Goal: Information Seeking & Learning: Learn about a topic

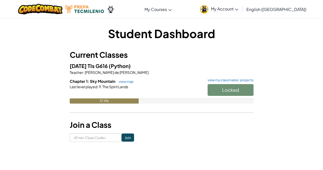
click at [270, 54] on div "Student Dashboard Current Classes [DATE] TIs G616 (Python) Teacher : [PERSON_NA…" at bounding box center [161, 83] width 298 height 116
click at [232, 89] on span "Start" at bounding box center [230, 90] width 11 height 6
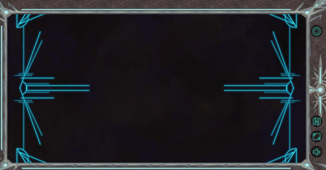
click at [238, 88] on div at bounding box center [157, 88] width 300 height 149
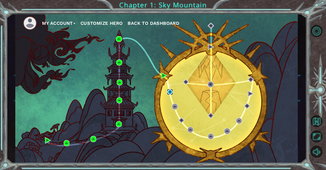
click at [170, 91] on img at bounding box center [170, 92] width 6 height 6
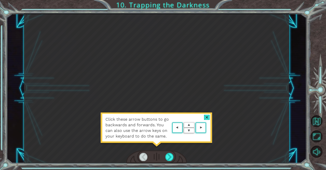
click at [259, 72] on div "Click these arrow buttons to go backwards and forwards. You can also use the ar…" at bounding box center [156, 88] width 265 height 149
click at [266, 85] on div "Click these arrow buttons to go backwards and forwards. You can also use the ar…" at bounding box center [156, 88] width 265 height 149
click at [169, 158] on div at bounding box center [169, 156] width 8 height 8
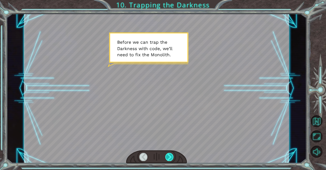
click at [171, 156] on div at bounding box center [169, 156] width 8 height 8
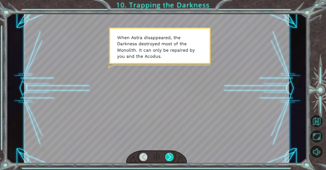
click at [172, 155] on div at bounding box center [169, 156] width 8 height 8
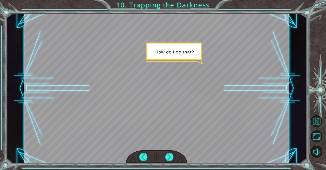
click at [176, 161] on div at bounding box center [156, 157] width 61 height 14
click at [168, 155] on div at bounding box center [169, 156] width 8 height 8
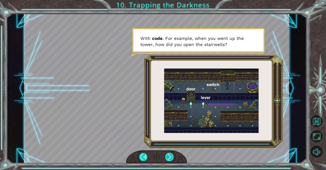
click at [168, 160] on div at bounding box center [169, 156] width 8 height 8
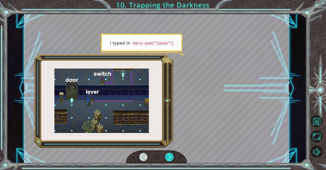
click at [172, 156] on div at bounding box center [169, 156] width 8 height 8
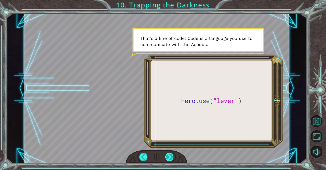
click at [169, 159] on div at bounding box center [169, 156] width 8 height 8
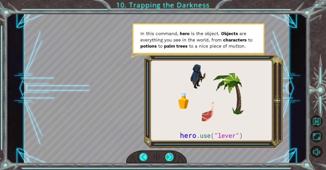
click at [167, 159] on div at bounding box center [169, 156] width 8 height 8
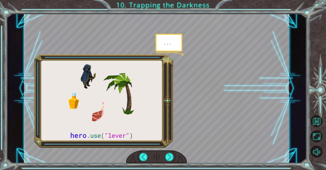
click at [174, 86] on div at bounding box center [156, 88] width 265 height 149
click at [200, 73] on div at bounding box center [156, 88] width 265 height 149
click at [174, 45] on div at bounding box center [156, 88] width 265 height 149
click at [222, 69] on div at bounding box center [156, 88] width 265 height 149
click at [132, 132] on div at bounding box center [156, 88] width 265 height 149
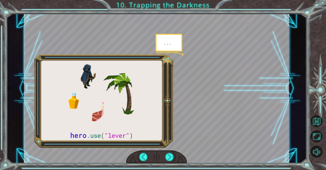
click at [122, 150] on div at bounding box center [156, 88] width 265 height 149
click at [191, 97] on div at bounding box center [156, 88] width 265 height 149
click at [166, 109] on div at bounding box center [156, 88] width 265 height 149
click at [139, 112] on div at bounding box center [156, 88] width 265 height 149
click at [178, 57] on div at bounding box center [156, 88] width 265 height 149
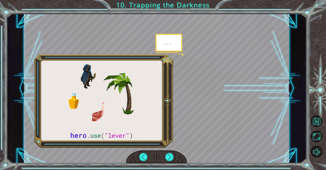
click at [169, 41] on div at bounding box center [156, 88] width 265 height 149
click at [118, 127] on div at bounding box center [156, 88] width 265 height 149
click at [169, 155] on div at bounding box center [169, 156] width 8 height 8
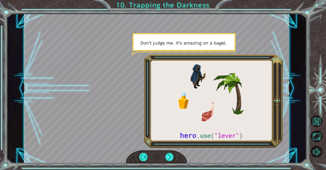
click at [143, 154] on div at bounding box center [143, 156] width 8 height 8
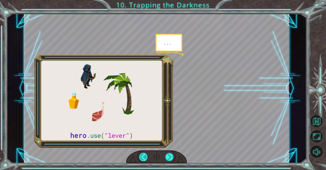
click at [144, 155] on div at bounding box center [143, 156] width 8 height 8
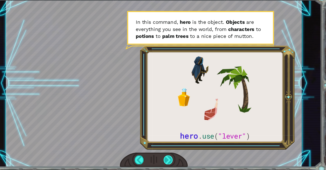
click at [170, 159] on div at bounding box center [169, 156] width 8 height 8
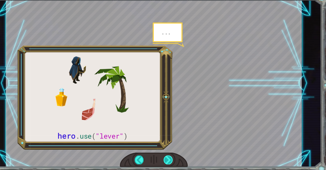
click at [171, 157] on div at bounding box center [169, 156] width 8 height 8
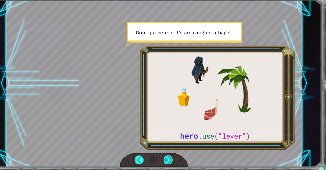
click at [169, 159] on div at bounding box center [169, 156] width 8 height 8
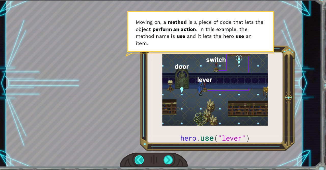
click at [141, 157] on div at bounding box center [143, 156] width 8 height 8
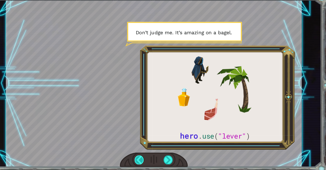
click at [142, 157] on div at bounding box center [143, 156] width 8 height 8
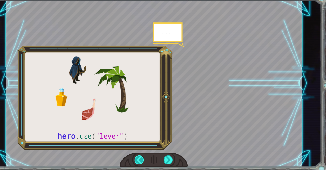
click at [144, 158] on div at bounding box center [143, 156] width 8 height 8
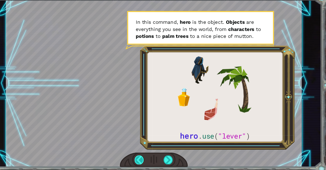
click at [142, 154] on div at bounding box center [143, 156] width 8 height 8
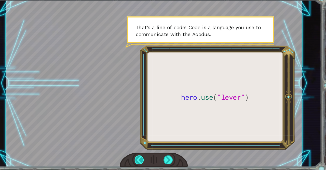
click at [140, 153] on div at bounding box center [143, 156] width 8 height 8
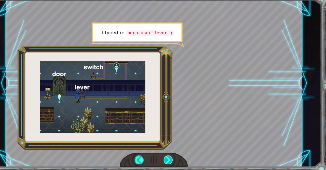
click at [170, 159] on div at bounding box center [169, 156] width 8 height 8
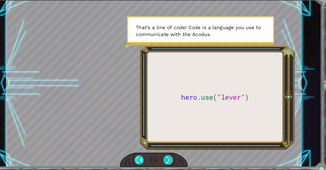
click at [168, 160] on div at bounding box center [169, 156] width 8 height 8
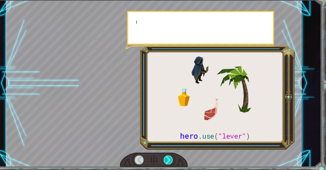
click at [169, 160] on div at bounding box center [169, 156] width 8 height 8
click at [170, 158] on div at bounding box center [169, 156] width 8 height 8
click at [171, 157] on div at bounding box center [169, 156] width 8 height 8
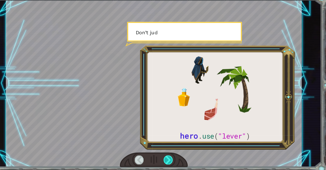
click at [171, 157] on div at bounding box center [169, 156] width 8 height 8
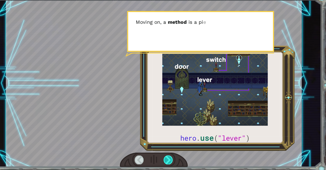
click at [169, 157] on div at bounding box center [169, 156] width 8 height 8
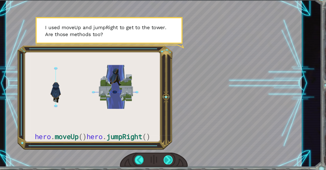
click at [170, 155] on div at bounding box center [169, 156] width 8 height 8
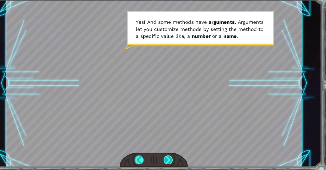
click at [172, 159] on div at bounding box center [169, 156] width 8 height 8
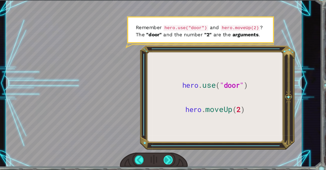
click at [171, 159] on div at bounding box center [169, 156] width 8 height 8
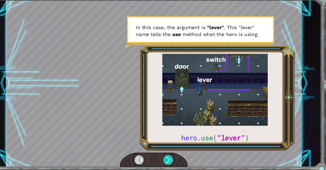
click at [171, 157] on div at bounding box center [169, 156] width 8 height 8
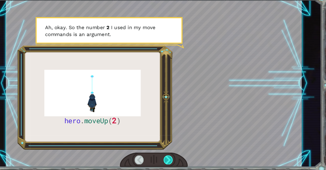
click at [173, 158] on div at bounding box center [169, 156] width 8 height 8
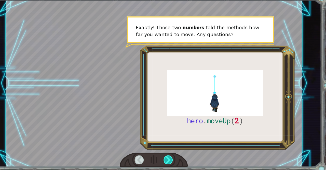
click at [170, 153] on div at bounding box center [169, 156] width 8 height 8
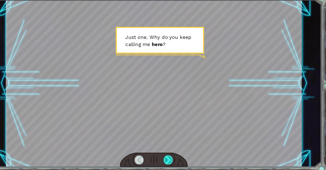
click at [172, 157] on div at bounding box center [169, 156] width 8 height 8
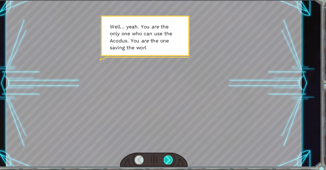
click at [172, 156] on div at bounding box center [169, 156] width 8 height 8
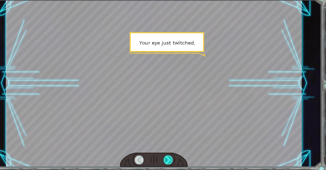
click at [172, 157] on div at bounding box center [169, 156] width 8 height 8
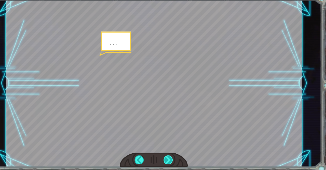
click at [172, 159] on div at bounding box center [169, 156] width 8 height 8
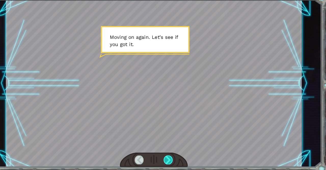
click at [172, 157] on div at bounding box center [169, 156] width 8 height 8
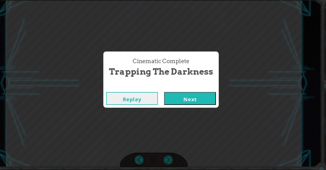
click at [197, 101] on button "Next" at bounding box center [189, 101] width 46 height 11
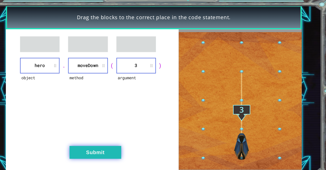
click at [114, 145] on button "Submit" at bounding box center [104, 144] width 46 height 11
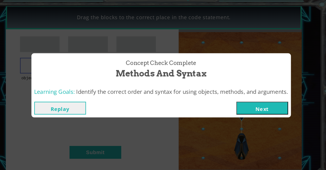
click at [271, 103] on button "Next" at bounding box center [254, 104] width 46 height 11
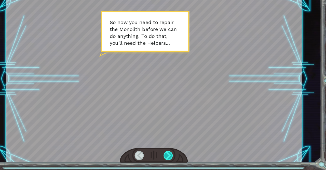
click at [172, 155] on div at bounding box center [169, 156] width 8 height 8
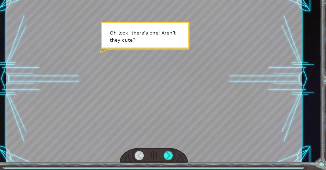
click at [167, 91] on div at bounding box center [156, 88] width 265 height 149
click at [172, 161] on div at bounding box center [156, 157] width 61 height 14
click at [170, 157] on div at bounding box center [169, 156] width 8 height 8
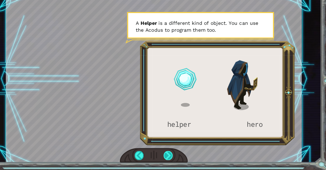
click at [170, 158] on div at bounding box center [169, 156] width 8 height 8
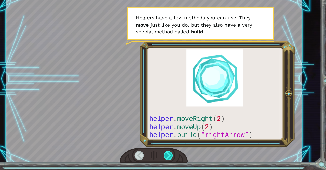
click at [173, 159] on div at bounding box center [169, 156] width 8 height 8
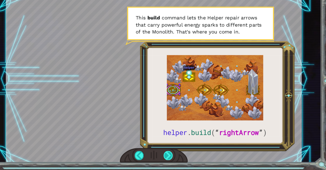
click at [168, 159] on div at bounding box center [169, 156] width 8 height 8
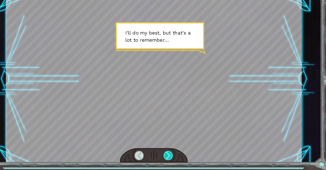
click at [173, 157] on div at bounding box center [169, 156] width 8 height 8
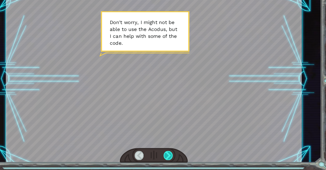
click at [172, 156] on div at bounding box center [169, 156] width 8 height 8
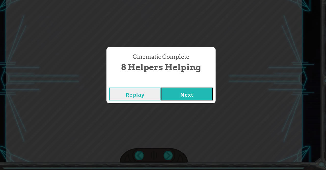
click at [191, 105] on button "Next" at bounding box center [186, 101] width 46 height 11
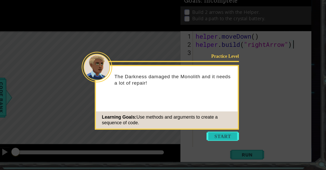
click at [224, 142] on button "Start" at bounding box center [218, 139] width 29 height 8
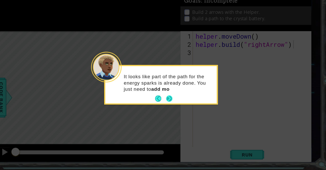
click at [170, 109] on button "Next" at bounding box center [171, 106] width 6 height 6
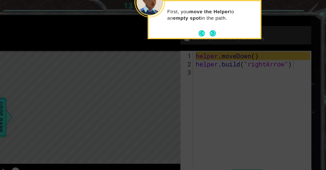
click at [187, 58] on icon at bounding box center [163, 25] width 326 height 288
click at [212, 31] on button "Next" at bounding box center [209, 29] width 9 height 9
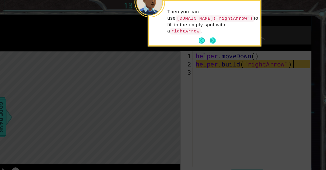
click at [210, 33] on button "Next" at bounding box center [210, 36] width 6 height 6
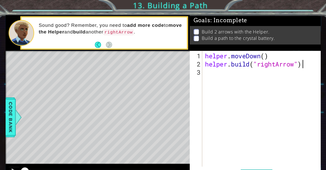
click at [216, 70] on div "helper . moveDown ( ) helper . build ( "rightArrow" )" at bounding box center [246, 105] width 106 height 118
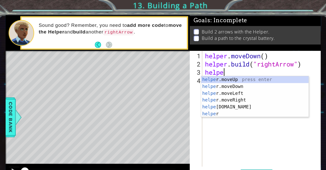
scroll to position [0, 1]
click at [226, 77] on div "helper press enter helper .moveUp press enter helper .moveDown press enter help…" at bounding box center [239, 92] width 96 height 49
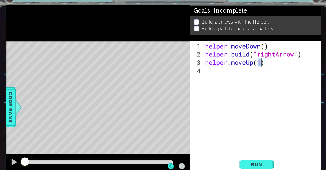
scroll to position [0, 0]
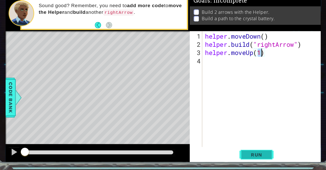
type textarea "helper.moveUp(1)"
click at [242, 158] on span "Run" at bounding box center [240, 155] width 20 height 5
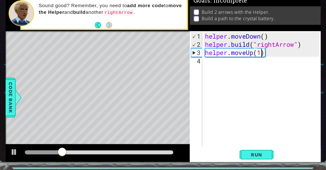
click at [237, 81] on div "helper . moveDown ( ) helper . build ( "rightArrow" ) helper . moveUp ( 1 )" at bounding box center [246, 105] width 106 height 118
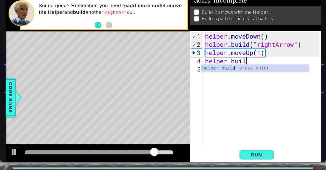
scroll to position [0, 1]
click at [249, 79] on div "helper.buil d press enter" at bounding box center [239, 84] width 96 height 18
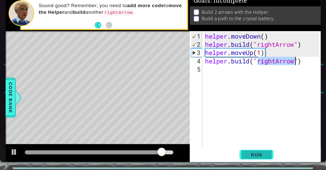
type textarea "[DOMAIN_NAME]("rightArrow")"
click at [241, 157] on span "Run" at bounding box center [240, 155] width 20 height 5
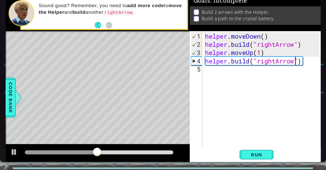
click at [277, 76] on div "helper . moveDown ( ) helper . build ( "rightArrow" ) helper . moveUp ( 1 ) hel…" at bounding box center [246, 105] width 106 height 118
click at [284, 69] on div "helper . moveDown ( ) helper . build ( "rightArrow" ) helper . moveUp ( 1 ) hel…" at bounding box center [246, 105] width 106 height 118
click at [288, 72] on div "helper . moveDown ( ) helper . build ( "rightArrow" ) helper . moveUp ( 1 ) hel…" at bounding box center [246, 105] width 106 height 118
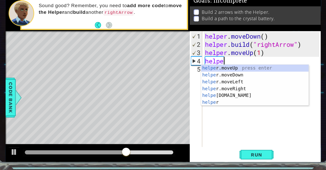
type textarea "h"
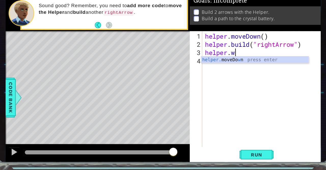
type textarea "helper."
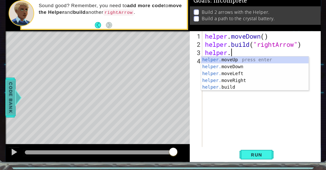
click at [17, 110] on span "Code Bank" at bounding box center [20, 104] width 8 height 31
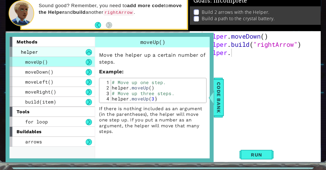
click at [33, 66] on span "helper" at bounding box center [36, 63] width 15 height 5
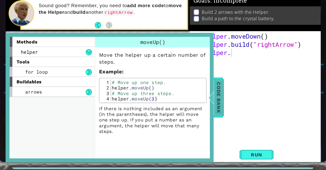
click at [203, 101] on div at bounding box center [200, 104] width 6 height 15
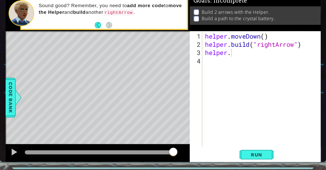
click at [236, 72] on div "helper . moveDown ( ) helper . build ( "rightArrow" ) helper ." at bounding box center [246, 105] width 106 height 118
click at [225, 66] on div "helper . moveDown ( ) helper . build ( "rightArrow" ) helper ." at bounding box center [246, 105] width 106 height 118
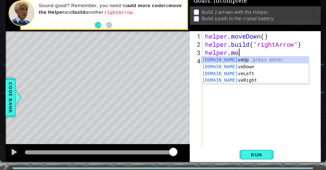
scroll to position [0, 1]
click at [228, 79] on div "[DOMAIN_NAME] veUp press enter [DOMAIN_NAME] veDown press enter [DOMAIN_NAME] v…" at bounding box center [239, 86] width 96 height 37
type textarea "helper.moveDown(1)"
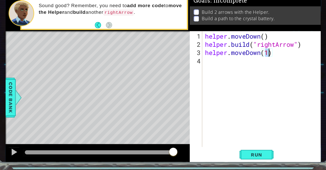
click at [216, 76] on div "helper . moveDown ( ) helper . build ( "rightArrow" ) helper . moveDown ( 1 )" at bounding box center [246, 105] width 106 height 118
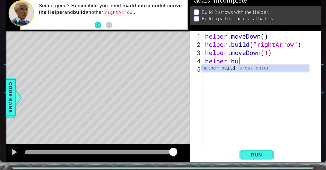
click at [249, 79] on div "helper.bu ild press enter" at bounding box center [239, 84] width 96 height 18
type textarea "[DOMAIN_NAME]("rightArrow")"
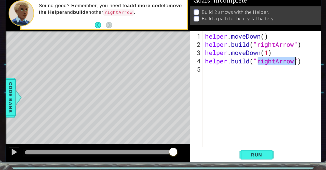
click at [235, 84] on div "helper . moveDown ( ) helper . build ( "rightArrow" ) helper . moveDown ( 1 ) h…" at bounding box center [246, 105] width 106 height 118
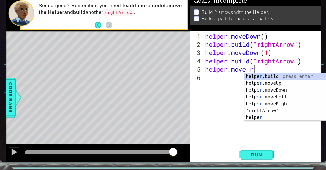
scroll to position [0, 2]
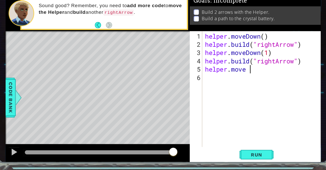
type textarea "helper.move"
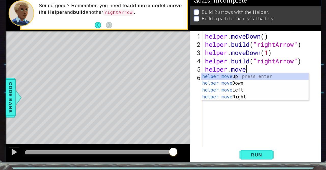
scroll to position [0, 1]
click at [228, 107] on div "helper . moveDown ( ) helper . build ( "rightArrow" ) helper . moveDown ( 1 ) h…" at bounding box center [246, 105] width 106 height 118
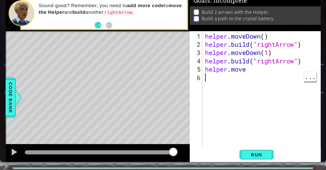
click at [241, 83] on div "helper . moveDown ( ) helper . build ( "rightArrow" ) helper . moveDown ( 1 ) h…" at bounding box center [246, 105] width 106 height 118
click at [234, 80] on div "helper . moveDown ( ) helper . build ( "rightArrow" ) helper . moveDown ( 1 ) h…" at bounding box center [246, 105] width 106 height 118
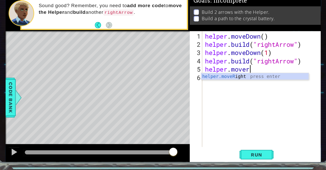
click at [251, 88] on div "helper.moveR ight press enter" at bounding box center [239, 92] width 96 height 18
type textarea "helper.moveRight(1)"
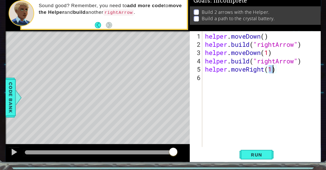
click at [242, 94] on div "helper . moveDown ( ) helper . build ( "rightArrow" ) helper . moveDown ( 1 ) h…" at bounding box center [246, 105] width 106 height 118
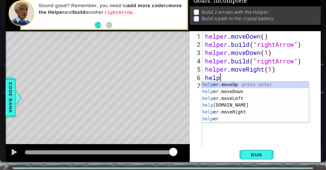
scroll to position [0, 1]
click at [220, 119] on div "helpe [PERSON_NAME]moveUp press enter helpe [PERSON_NAME]moveDown press enter h…" at bounding box center [239, 114] width 96 height 49
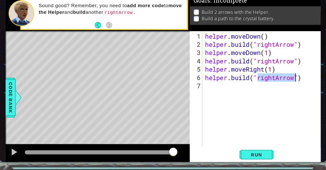
type textarea "[DOMAIN_NAME]("rightArrow")"
click at [235, 103] on div "helper . moveDown ( ) helper . build ( "rightArrow" ) helper . moveDown ( 1 ) h…" at bounding box center [246, 105] width 106 height 118
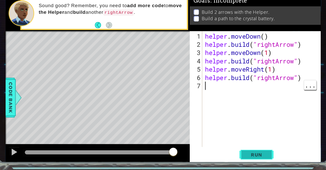
click at [246, 156] on span "Run" at bounding box center [240, 155] width 20 height 5
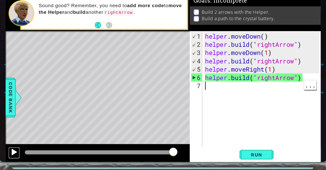
click at [23, 156] on div at bounding box center [23, 153] width 7 height 7
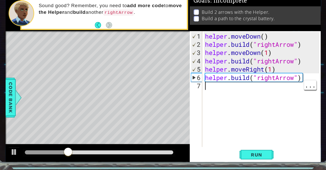
click at [252, 107] on div "helper . moveDown ( ) helper . build ( "rightArrow" ) helper . moveDown ( 1 ) h…" at bounding box center [246, 105] width 106 height 118
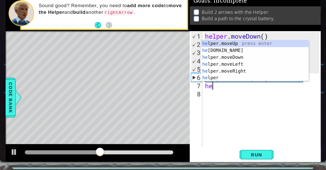
scroll to position [0, 0]
click at [232, 82] on div "hel per.moveUp press enter hel per.moveDown press enter hel per.moveLeft press …" at bounding box center [239, 78] width 96 height 49
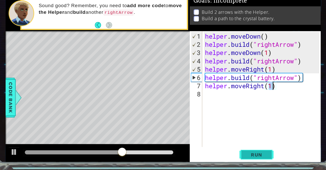
type textarea "helper.moveRight(1)"
click at [243, 157] on span "Run" at bounding box center [240, 155] width 20 height 5
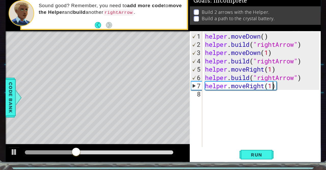
click at [252, 104] on div "helper . moveDown ( ) helper . build ( "rightArrow" ) helper . moveDown ( 1 ) h…" at bounding box center [246, 105] width 106 height 118
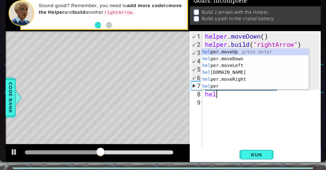
click at [223, 82] on div "hel per.moveUp press enter hel per.moveDown press enter hel per.moveLeft press …" at bounding box center [239, 85] width 96 height 49
type textarea "[DOMAIN_NAME]("rightArrow")"
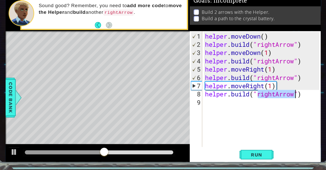
click at [214, 114] on div "helper . moveDown ( ) helper . build ( "rightArrow" ) helper . moveDown ( 1 ) h…" at bounding box center [246, 105] width 106 height 118
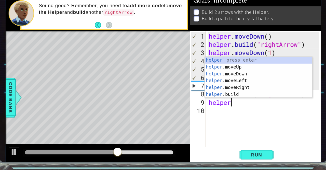
scroll to position [0, 1]
click at [229, 96] on div "helper press enter helper .moveUp press enter helper .moveDown press enter help…" at bounding box center [242, 92] width 96 height 49
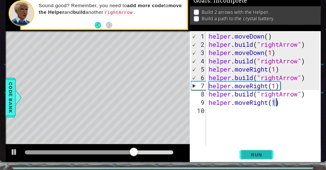
type textarea "helper.moveRight(1)"
click at [247, 157] on span "Run" at bounding box center [240, 155] width 20 height 5
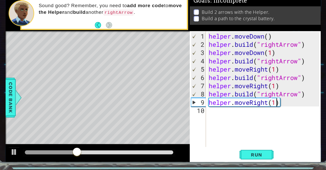
click at [236, 128] on div "helper . moveDown ( ) helper . build ( "rightArrow" ) helper . moveDown ( 1 ) h…" at bounding box center [248, 105] width 103 height 118
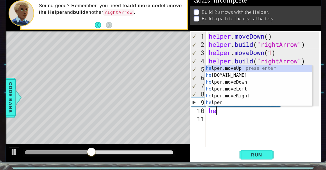
scroll to position [0, 0]
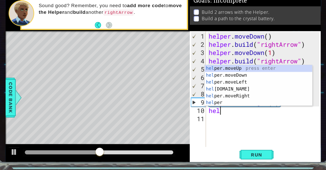
click at [228, 103] on div "hel per.moveUp press enter hel per.moveDown press enter hel per.moveLeft press …" at bounding box center [242, 100] width 96 height 49
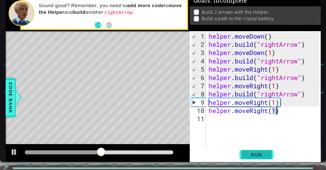
type textarea "helper.moveRight(1)"
click at [246, 158] on span "Run" at bounding box center [240, 155] width 20 height 5
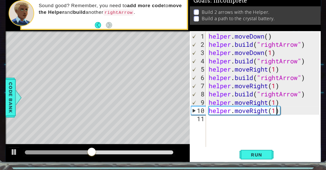
click at [251, 127] on div "helper . moveDown ( ) helper . build ( "rightArrow" ) helper . moveDown ( 1 ) h…" at bounding box center [248, 105] width 103 height 118
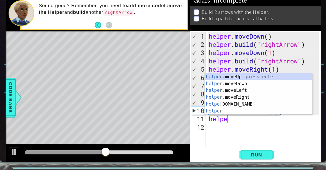
scroll to position [0, 1]
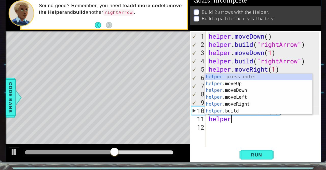
click at [229, 92] on div "helper press enter helper .moveUp press enter helper .moveDown press enter help…" at bounding box center [242, 107] width 96 height 49
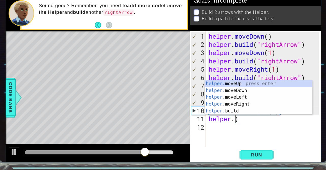
click at [226, 117] on div "helper. moveUp press enter helper. moveDown press enter helper. moveLeft press …" at bounding box center [242, 110] width 96 height 43
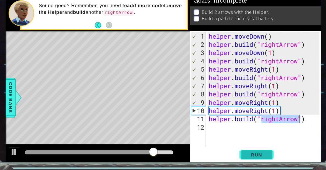
type textarea "[DOMAIN_NAME]("rightArrow")"
click at [242, 158] on span "Run" at bounding box center [240, 155] width 20 height 5
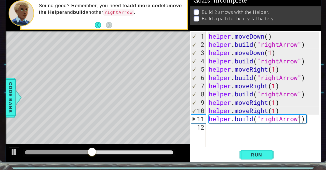
click at [246, 131] on div "helper . moveDown ( ) helper . build ( "rightArrow" ) helper . moveDown ( 1 ) h…" at bounding box center [248, 105] width 103 height 118
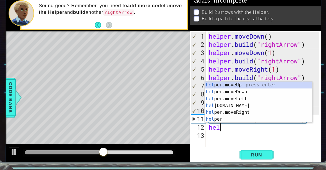
scroll to position [0, 0]
type textarea "help"
click at [166, 129] on div "Level Map" at bounding box center [133, 120] width 236 height 150
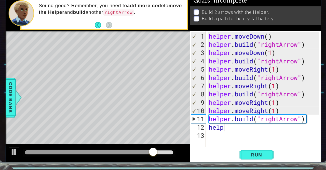
click at [61, 129] on div "Level Map" at bounding box center [133, 120] width 236 height 150
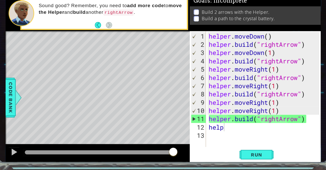
click at [240, 130] on div "helper . moveDown ( ) helper . build ( "rightArrow" ) helper . moveDown ( 1 ) h…" at bounding box center [248, 105] width 103 height 118
click at [242, 134] on div "helper . moveDown ( ) helper . build ( "rightArrow" ) helper . moveDown ( 1 ) h…" at bounding box center [248, 105] width 103 height 118
click at [254, 132] on div "helper . moveDown ( ) helper . build ( "rightArrow" ) helper . moveDown ( 1 ) h…" at bounding box center [248, 105] width 103 height 118
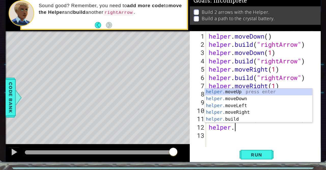
scroll to position [0, 1]
click at [224, 124] on div "helper. moveUp press enter helper. moveDown press enter helper. moveLeft press …" at bounding box center [242, 118] width 96 height 43
type textarea "[DOMAIN_NAME]("rightArrow")"
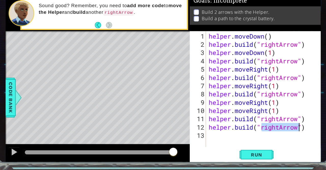
click at [278, 134] on div "helper . moveDown ( ) helper . build ( "rightArrow" ) helper . moveDown ( 1 ) h…" at bounding box center [248, 105] width 103 height 118
click at [277, 135] on div "helper . moveDown ( ) helper . build ( "rightArrow" ) helper . moveDown ( 1 ) h…" at bounding box center [248, 105] width 103 height 118
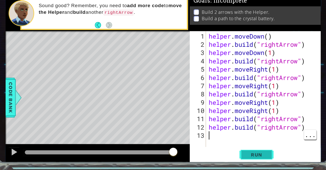
click at [247, 157] on span "Run" at bounding box center [240, 155] width 20 height 5
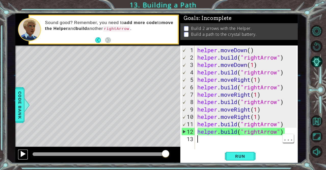
click at [22, 155] on div at bounding box center [23, 153] width 7 height 7
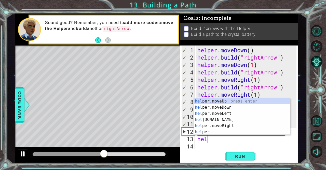
scroll to position [0, 0]
click at [247, 104] on div "hel per.moveUp press enter hel per.moveDown press enter hel per.moveLeft press …" at bounding box center [242, 122] width 96 height 49
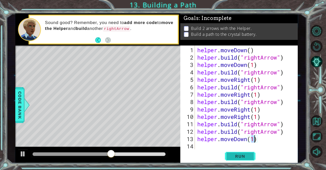
click at [244, 159] on button "Run" at bounding box center [240, 156] width 31 height 12
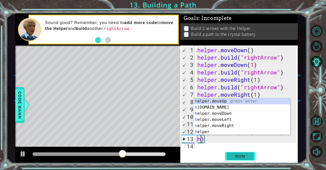
scroll to position [0, 0]
click at [220, 108] on div "h elper.moveUp press enter h [DOMAIN_NAME] press enter h elper.moveDown press e…" at bounding box center [242, 122] width 96 height 49
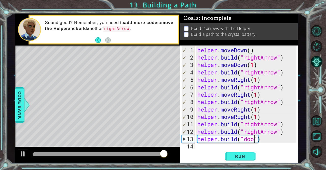
scroll to position [0, 3]
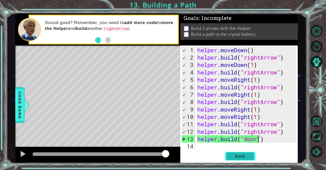
click at [249, 158] on span "Run" at bounding box center [240, 155] width 20 height 5
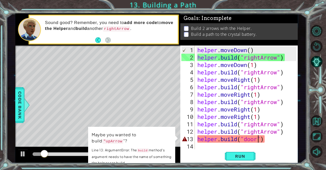
click at [260, 139] on div "helper . moveDown ( ) helper . build ( "rightArrow" ) helper . moveDown ( 1 ) h…" at bounding box center [248, 105] width 103 height 118
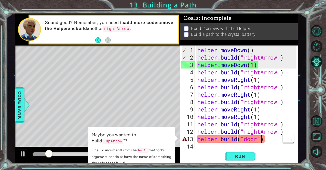
click at [258, 141] on div "helper . moveDown ( ) helper . build ( "rightArrow" ) helper . moveDown ( 1 ) h…" at bounding box center [248, 105] width 103 height 118
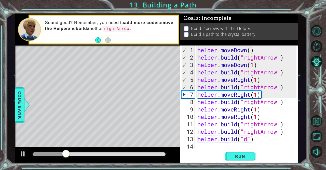
scroll to position [0, 2]
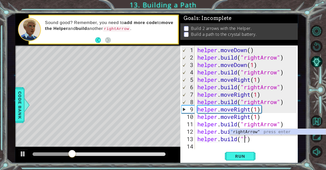
click at [298, 134] on div "" rightArrow" press enter" at bounding box center [278, 138] width 96 height 18
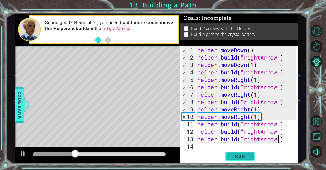
click at [248, 159] on button "Run" at bounding box center [240, 156] width 31 height 12
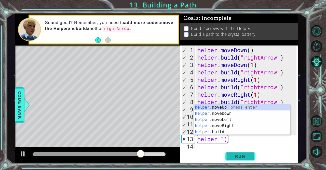
scroll to position [0, 0]
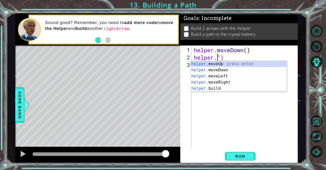
click at [228, 86] on div "helper. moveUp press enter helper. moveDown press enter helper. moveLeft press …" at bounding box center [238, 82] width 96 height 43
type textarea "[DOMAIN_NAME]("rightArrow")"
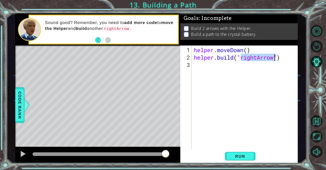
click at [237, 57] on div "helper . moveDown ( ) helper . build ( "rightArrow" )" at bounding box center [246, 105] width 106 height 118
click at [231, 67] on div "helper . moveDown ( ) helper . build ( "rightArrow" )" at bounding box center [246, 105] width 106 height 118
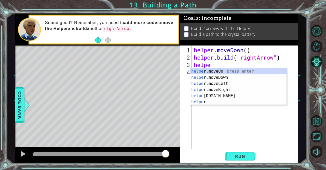
scroll to position [0, 1]
click at [230, 96] on div "helper press enter helper .moveUp press enter helper .moveDown press enter help…" at bounding box center [238, 92] width 96 height 49
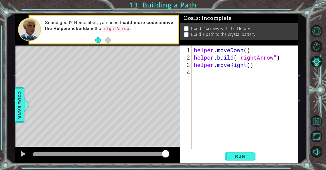
type textarea "helper.moveRight(3)"
click at [237, 77] on div "helper . moveDown ( ) helper . build ( "rightArrow" ) helper . moveRight ( 3 )" at bounding box center [246, 105] width 106 height 118
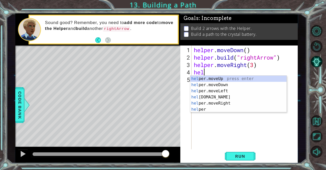
scroll to position [0, 0]
click at [222, 99] on div "help er.moveUp press enter help er.moveDown press enter help er.moveLeft press …" at bounding box center [238, 99] width 96 height 49
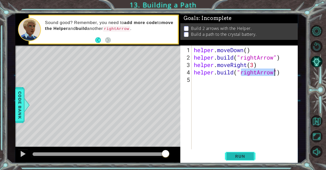
click at [247, 157] on span "Run" at bounding box center [240, 155] width 20 height 5
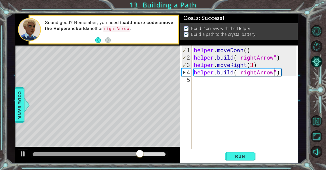
click at [265, 67] on div "helper . moveDown ( ) helper . build ( "rightArrow" ) helper . moveRight ( 3 ) …" at bounding box center [246, 105] width 106 height 118
type textarea "helper.moveRight(3)"
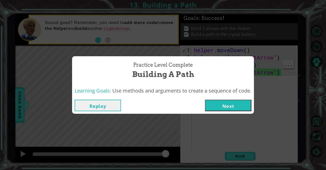
click at [240, 105] on button "Next" at bounding box center [228, 104] width 46 height 11
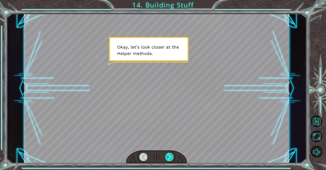
click at [170, 157] on div at bounding box center [169, 156] width 8 height 8
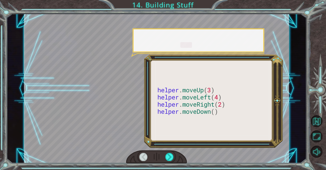
click at [171, 161] on div at bounding box center [156, 157] width 61 height 14
click at [170, 161] on div at bounding box center [156, 157] width 61 height 14
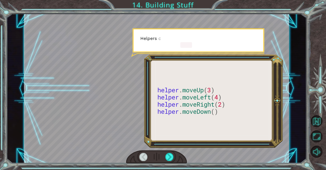
click at [172, 160] on div at bounding box center [169, 156] width 8 height 8
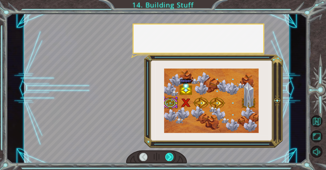
click at [171, 161] on div at bounding box center [156, 157] width 61 height 14
click at [171, 160] on div at bounding box center [169, 156] width 8 height 8
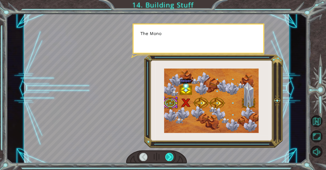
click at [172, 158] on div at bounding box center [169, 156] width 8 height 8
click at [173, 158] on div at bounding box center [169, 156] width 8 height 8
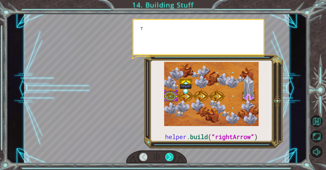
click at [172, 156] on div at bounding box center [169, 156] width 8 height 8
click at [173, 158] on div at bounding box center [169, 156] width 8 height 8
click at [174, 158] on div at bounding box center [169, 156] width 8 height 8
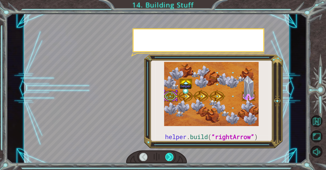
click at [172, 157] on div at bounding box center [169, 156] width 8 height 8
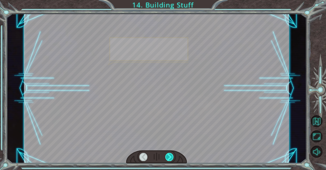
click at [173, 158] on div at bounding box center [169, 156] width 8 height 8
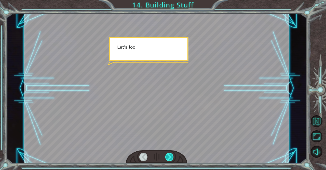
click at [173, 158] on div at bounding box center [169, 156] width 8 height 8
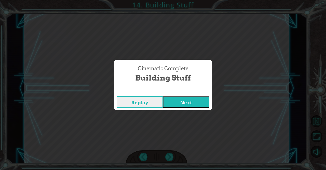
click at [195, 103] on button "Next" at bounding box center [186, 101] width 46 height 11
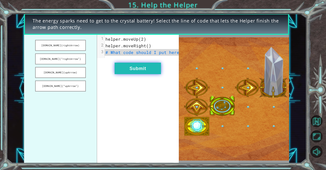
click at [150, 72] on button "Submit" at bounding box center [138, 67] width 46 height 11
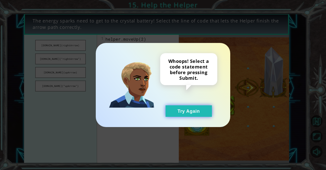
click at [189, 114] on button "Try Again" at bounding box center [189, 110] width 46 height 11
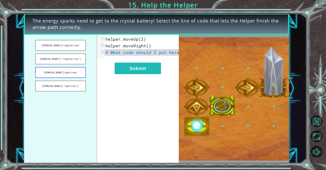
click at [43, 73] on button "[DOMAIN_NAME](upArrow)" at bounding box center [60, 72] width 51 height 11
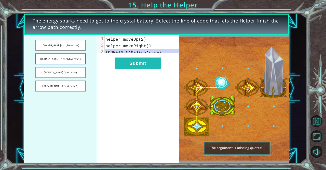
click at [48, 62] on button "[DOMAIN_NAME](“rightArrow”)" at bounding box center [60, 58] width 51 height 11
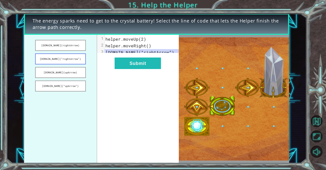
click at [49, 58] on button "[DOMAIN_NAME](“rightArrow”)" at bounding box center [60, 58] width 51 height 11
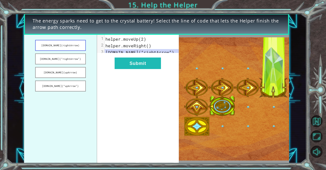
click at [51, 45] on button "[DOMAIN_NAME](rightArrow)" at bounding box center [60, 45] width 51 height 11
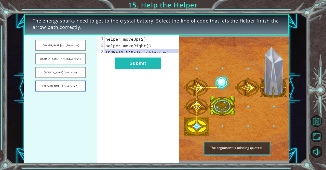
click at [54, 82] on button "[DOMAIN_NAME](“upArrow”)" at bounding box center [60, 85] width 51 height 11
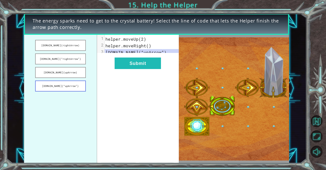
click at [54, 87] on button "[DOMAIN_NAME](“upArrow”)" at bounding box center [60, 85] width 51 height 11
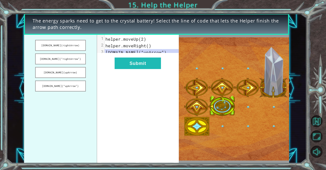
click at [142, 77] on div "xxxxxxxxxx 3 1 helper.moveUp(2) 2 helper.moveRight() 3 [DOMAIN_NAME](“upArrow”)…" at bounding box center [138, 99] width 82 height 128
click at [150, 68] on button "Submit" at bounding box center [138, 62] width 46 height 11
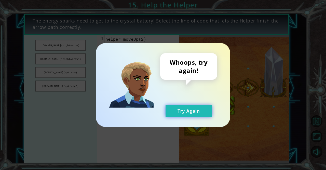
click at [197, 114] on button "Try Again" at bounding box center [189, 110] width 46 height 11
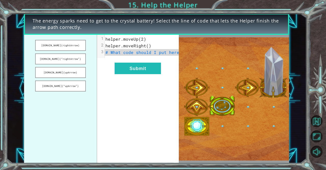
click at [137, 39] on span "helper.moveUp(2)" at bounding box center [126, 38] width 41 height 5
click at [129, 44] on span "helper.moveRight()" at bounding box center [129, 45] width 46 height 5
click at [44, 60] on button "[DOMAIN_NAME](“rightArrow”)" at bounding box center [60, 58] width 51 height 11
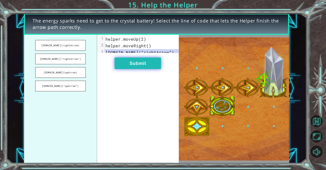
click at [129, 62] on button "Submit" at bounding box center [138, 62] width 46 height 11
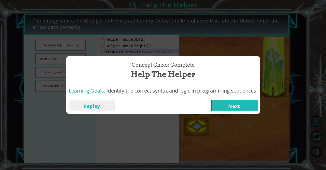
click at [225, 104] on button "Next" at bounding box center [234, 104] width 46 height 11
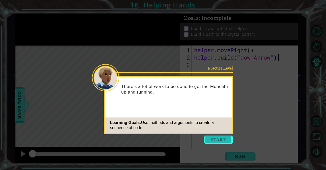
click at [214, 139] on button "Start" at bounding box center [218, 139] width 29 height 8
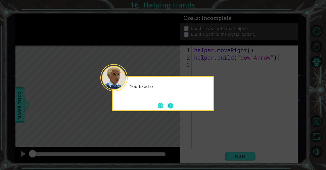
click at [171, 108] on button "Next" at bounding box center [171, 105] width 6 height 6
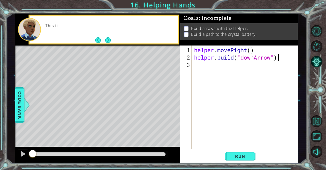
click at [220, 76] on div "helper . moveRight ( ) helper . build ( "downArrow" )" at bounding box center [246, 105] width 106 height 118
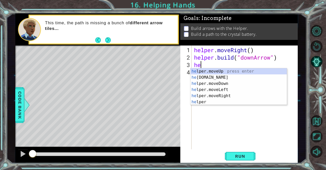
scroll to position [0, 0]
click at [228, 76] on div "hel per.moveUp press enter hel per.moveDown press enter hel per.moveLeft press …" at bounding box center [239, 92] width 96 height 49
type textarea "helper.moveDown(1)"
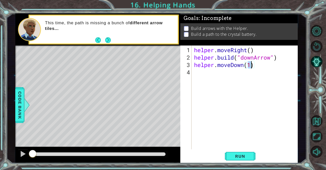
click at [220, 77] on div "helper . moveRight ( ) helper . build ( "downArrow" ) helper . moveDown ( 1 )" at bounding box center [246, 105] width 106 height 118
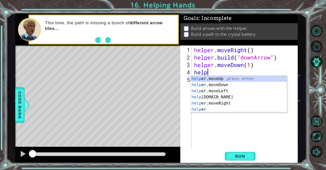
click at [220, 97] on div "help er.moveUp press enter help er.moveDown press enter help er.moveLeft press …" at bounding box center [239, 99] width 96 height 49
type textarea "[DOMAIN_NAME]("rightArrow")"
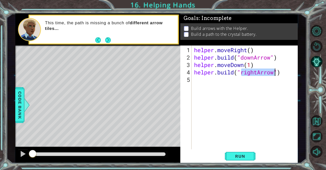
click at [213, 85] on div "helper . moveRight ( ) helper . build ( "downArrow" ) helper . moveDown ( 1 ) h…" at bounding box center [246, 105] width 106 height 118
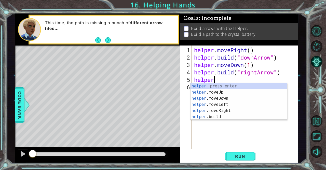
scroll to position [0, 1]
click at [224, 112] on div "helper press enter helper .moveUp press enter helper .moveDown press enter help…" at bounding box center [239, 107] width 96 height 49
type textarea "helper.moveRight(1)"
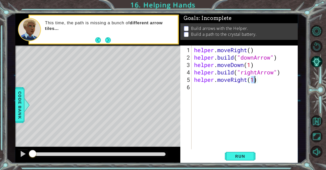
click at [227, 89] on div "helper . moveRight ( ) helper . build ( "downArrow" ) helper . moveDown ( 1 ) h…" at bounding box center [246, 105] width 106 height 118
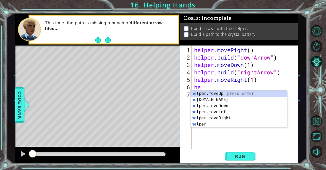
click at [222, 100] on div "he lper.moveUp press enter he [DOMAIN_NAME] press enter he lper.moveDown press …" at bounding box center [239, 114] width 96 height 49
type textarea "[DOMAIN_NAME]("rightArrow")"
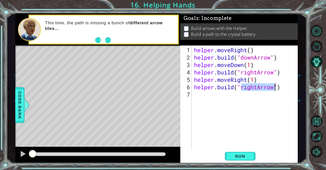
click at [215, 97] on div "helper . moveRight ( ) helper . build ( "downArrow" ) helper . moveDown ( 1 ) h…" at bounding box center [246, 105] width 106 height 118
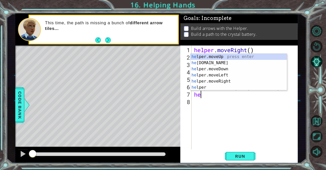
click at [227, 76] on div "he lper.moveUp press enter he [DOMAIN_NAME] press enter he lper.moveDown press …" at bounding box center [239, 78] width 96 height 49
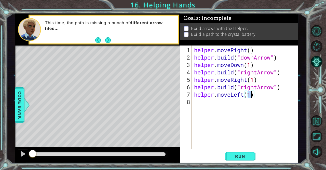
click at [244, 96] on div "helper . moveRight ( ) helper . build ( "downArrow" ) helper . moveDown ( 1 ) h…" at bounding box center [246, 105] width 106 height 118
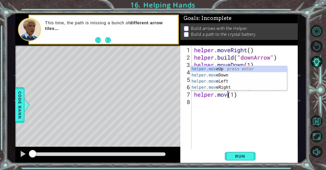
click at [228, 87] on div "helper.mov eUp press enter helper.mov eDown press enter helper.mov eLeft press …" at bounding box center [239, 84] width 96 height 37
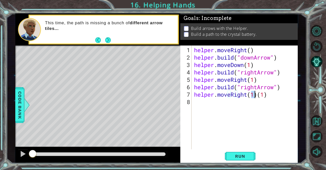
type textarea "helper.moveRight(1)(1)"
click at [219, 107] on div "helper . moveRight ( ) helper . build ( "downArrow" ) helper . moveDown ( 1 ) h…" at bounding box center [246, 105] width 106 height 118
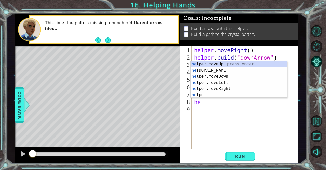
scroll to position [0, 0]
click at [222, 83] on div "hel per.moveUp press enter hel per.moveDown press enter hel per.moveLeft press …" at bounding box center [239, 85] width 96 height 49
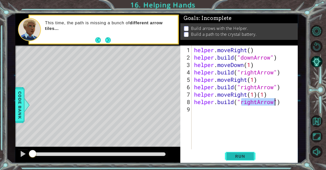
type textarea "[DOMAIN_NAME]("rightArrow")"
click at [239, 157] on span "Run" at bounding box center [240, 155] width 20 height 5
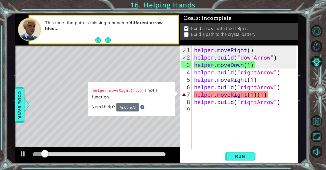
click at [201, 130] on div "helper . moveRight ( ) helper . build ( "downArrow" ) helper . moveDown ( 1 ) h…" at bounding box center [246, 105] width 106 height 118
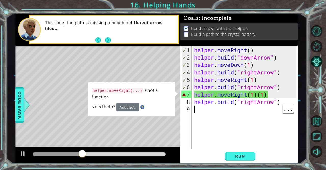
click at [272, 95] on div "helper . moveRight ( ) helper . build ( "downArrow" ) helper . moveDown ( 1 ) h…" at bounding box center [246, 105] width 106 height 118
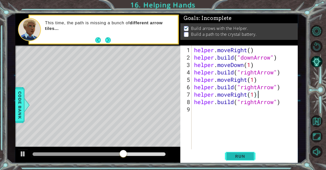
click at [246, 159] on button "Run" at bounding box center [240, 156] width 31 height 12
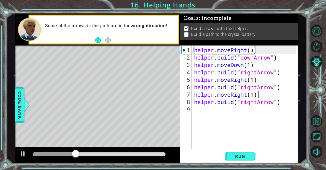
click at [247, 95] on div "helper . moveRight ( ) helper . build ( "downArrow" ) helper . moveDown ( 1 ) h…" at bounding box center [246, 105] width 106 height 118
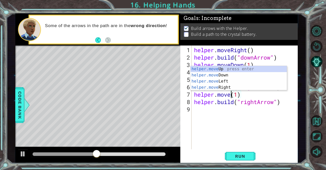
click at [242, 72] on div "helper.move Up press enter helper.move Down press enter helper.move Left press …" at bounding box center [239, 84] width 96 height 37
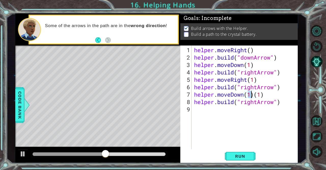
click at [271, 95] on div "helper . moveRight ( ) helper . build ( "downArrow" ) helper . moveDown ( 1 ) h…" at bounding box center [246, 105] width 106 height 118
click at [251, 94] on div "helper . moveRight ( ) helper . build ( "downArrow" ) helper . moveDown ( 1 ) h…" at bounding box center [246, 105] width 106 height 118
click at [249, 159] on button "Run" at bounding box center [240, 156] width 31 height 12
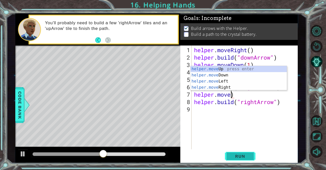
scroll to position [0, 2]
click at [230, 88] on div "helper.move Up press enter helper.move Down press enter helper.move Left press …" at bounding box center [239, 84] width 96 height 37
type textarea "helper.moveRight(1)"
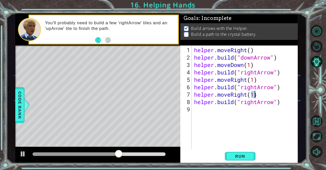
click at [270, 94] on div "helper . moveRight ( ) helper . build ( "downArrow" ) helper . moveDown ( 1 ) h…" at bounding box center [246, 105] width 106 height 118
click at [229, 112] on div "helper . moveRight ( ) helper . build ( "downArrow" ) helper . moveDown ( 1 ) h…" at bounding box center [246, 105] width 106 height 118
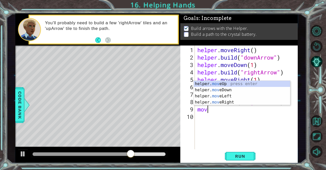
scroll to position [0, 0]
click at [235, 86] on div "helper. move Up press enter helper. move Down press enter helper. move Left pre…" at bounding box center [242, 99] width 96 height 37
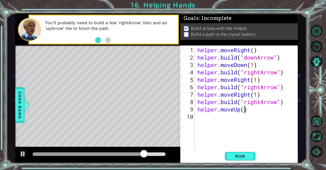
scroll to position [0, 2]
type textarea "helper.moveUp(2)"
click at [243, 161] on button "Run" at bounding box center [240, 156] width 31 height 12
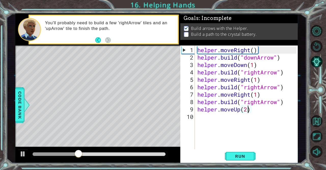
click at [236, 121] on div "helper . moveRight ( ) helper . build ( "downArrow" ) helper . moveDown ( 1 ) h…" at bounding box center [248, 105] width 103 height 118
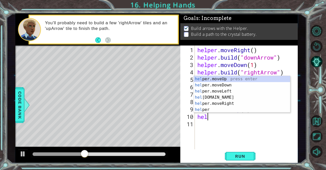
click at [15, 155] on div at bounding box center [97, 154] width 165 height 16
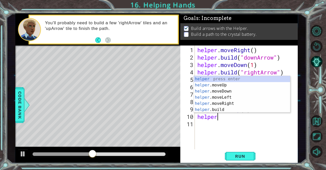
click at [226, 110] on div "helper press enter helper .moveUp press enter helper .moveDown press enter help…" at bounding box center [242, 100] width 96 height 49
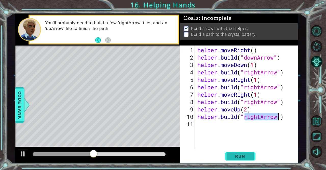
click at [248, 157] on span "Run" at bounding box center [240, 155] width 20 height 5
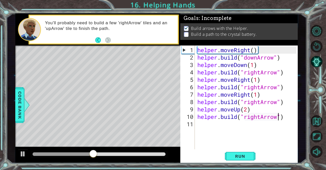
click at [258, 111] on div "helper . moveRight ( ) helper . build ( "downArrow" ) helper . moveDown ( 1 ) h…" at bounding box center [248, 105] width 103 height 118
click at [248, 109] on div "helper . moveRight ( ) helper . build ( "downArrow" ) helper . moveDown ( 1 ) h…" at bounding box center [248, 105] width 103 height 118
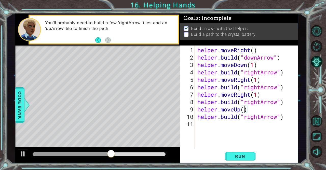
type textarea "helper.moveUp(1)"
click at [264, 110] on div "helper . moveRight ( ) helper . build ( "downArrow" ) helper . moveDown ( 1 ) h…" at bounding box center [248, 105] width 103 height 118
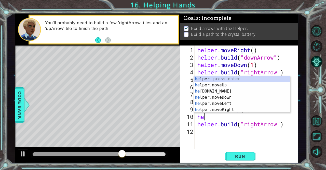
scroll to position [0, 0]
click at [238, 84] on div "hel per press enter hel per.moveUp press enter [GEOGRAPHIC_DATA] per.moveDown p…" at bounding box center [242, 100] width 96 height 49
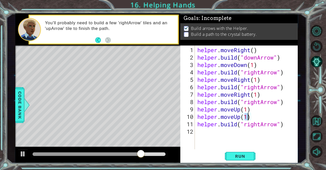
click at [260, 116] on div "helper . moveRight ( ) helper . build ( "downArrow" ) helper . moveDown ( 1 ) h…" at bounding box center [248, 105] width 103 height 118
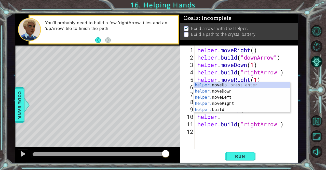
click at [222, 108] on div "helper. moveUp press enter helper. moveDown press enter helper. moveLeft press …" at bounding box center [242, 103] width 96 height 43
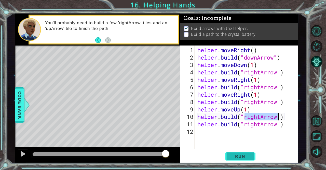
type textarea "[DOMAIN_NAME]("rightArrow")"
click at [246, 157] on span "Run" at bounding box center [240, 155] width 20 height 5
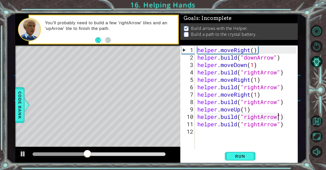
click at [289, 115] on div "helper . moveRight ( ) helper . build ( "downArrow" ) helper . moveDown ( 1 ) h…" at bounding box center [248, 105] width 103 height 118
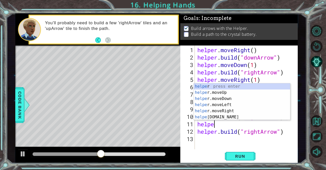
scroll to position [0, 1]
click at [230, 94] on div "helper press enter helper .moveUp press enter helper .moveDown press enter help…" at bounding box center [242, 107] width 96 height 49
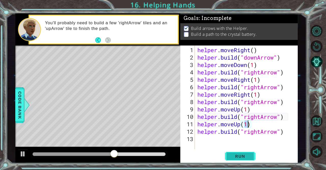
click at [249, 159] on button "Run" at bounding box center [240, 156] width 31 height 12
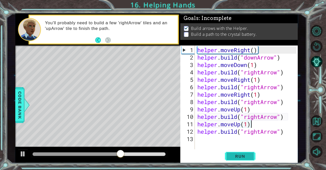
click at [241, 159] on button "Run" at bounding box center [240, 156] width 31 height 12
click at [247, 110] on div "helper . moveRight ( ) helper . build ( "downArrow" ) helper . moveDown ( 1 ) h…" at bounding box center [248, 105] width 103 height 118
click at [264, 111] on div "helper . moveRight ( ) helper . build ( "downArrow" ) helper . moveDown ( 1 ) h…" at bounding box center [248, 105] width 103 height 118
click at [279, 120] on div "helper . moveRight ( ) helper . build ( "downArrow" ) helper . moveDown ( 1 ) h…" at bounding box center [248, 105] width 103 height 118
click at [268, 116] on div "helper . moveRight ( ) helper . build ( "downArrow" ) helper . moveDown ( 1 ) h…" at bounding box center [248, 105] width 103 height 118
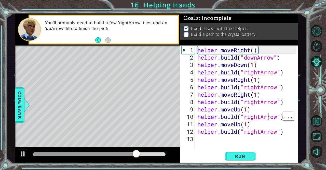
click at [261, 116] on div "helper . moveRight ( ) helper . build ( "downArrow" ) helper . moveDown ( 1 ) h…" at bounding box center [248, 105] width 103 height 118
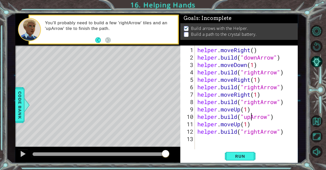
scroll to position [0, 2]
click at [246, 156] on span "Run" at bounding box center [240, 155] width 20 height 5
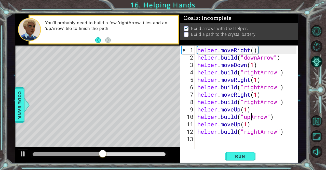
click at [284, 133] on div "helper . moveRight ( ) helper . build ( "downArrow" ) helper . moveDown ( 1 ) h…" at bounding box center [248, 105] width 103 height 118
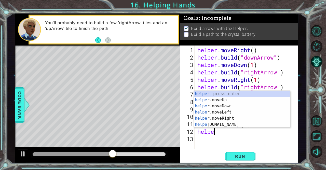
scroll to position [0, 0]
type textarea "h"
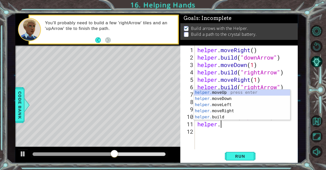
type textarea "h"
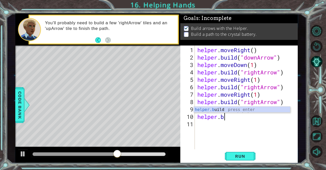
type textarea "h"
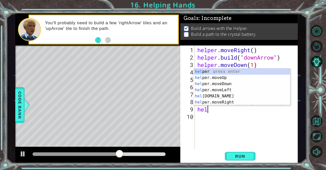
type textarea "h"
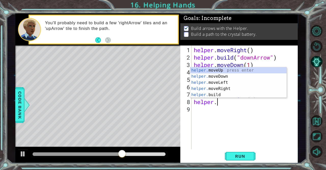
type textarea "h"
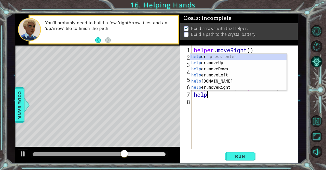
type textarea "h"
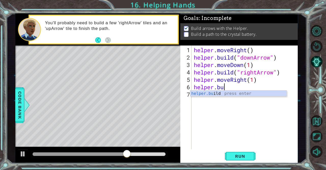
type textarea "h"
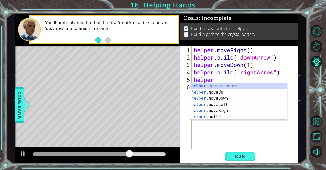
type textarea "h"
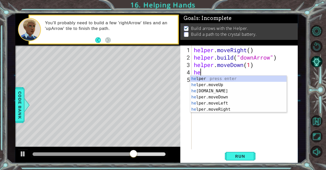
type textarea "h"
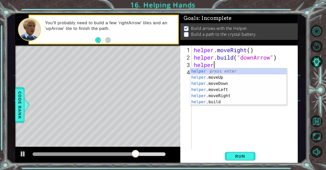
type textarea "h"
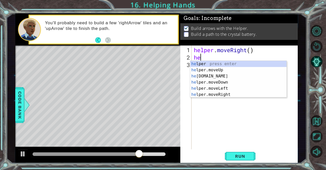
type textarea "h"
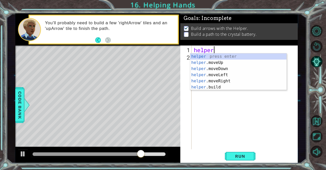
type textarea "h"
click at [229, 81] on div "helper press enter helper .moveUp press enter helper .moveDown press enter help…" at bounding box center [238, 77] width 96 height 49
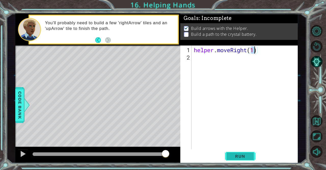
click at [245, 159] on button "Run" at bounding box center [240, 156] width 31 height 12
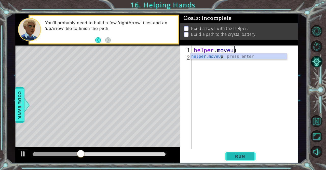
scroll to position [0, 2]
click at [241, 157] on span "Run" at bounding box center [240, 155] width 20 height 5
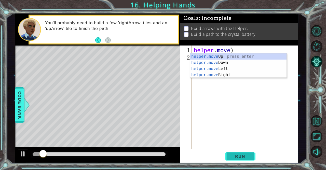
scroll to position [0, 2]
click at [238, 57] on div "helper.move Up press enter helper.move Down press enter helper.move Left press …" at bounding box center [238, 71] width 96 height 37
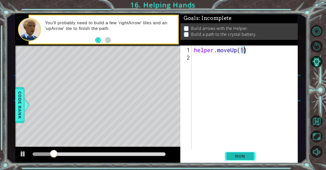
click at [245, 157] on span "Run" at bounding box center [240, 155] width 20 height 5
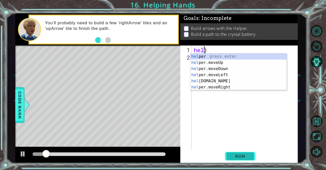
scroll to position [0, 0]
type textarea ")"
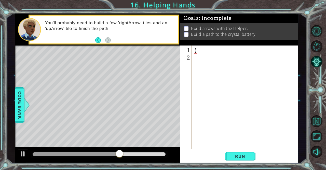
click at [217, 55] on div ")" at bounding box center [246, 105] width 106 height 118
click at [253, 53] on div ")" at bounding box center [246, 105] width 106 height 118
type textarea ")"
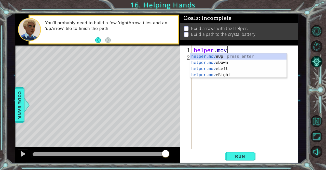
scroll to position [0, 1]
click at [245, 75] on div "helper.move Up press enter helper.move Down press enter helper.move Left press …" at bounding box center [238, 71] width 96 height 37
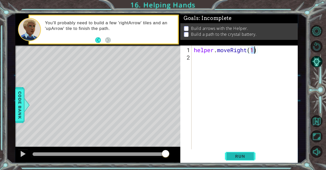
type textarea "helper.moveRight(1)"
click at [244, 161] on button "Run" at bounding box center [240, 156] width 31 height 12
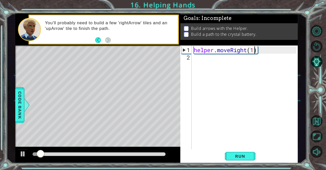
click at [251, 67] on div "helper . moveRight ( 1 )" at bounding box center [246, 105] width 106 height 118
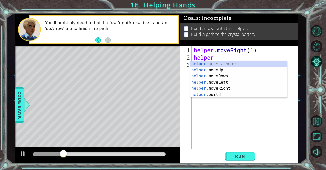
scroll to position [0, 1]
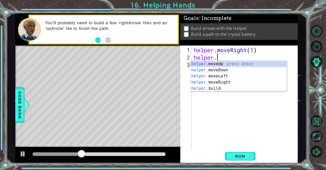
click at [254, 46] on div "helper . moveRight ( 1 ) helper ." at bounding box center [246, 105] width 106 height 118
type textarea "helper.moveRight(1)"
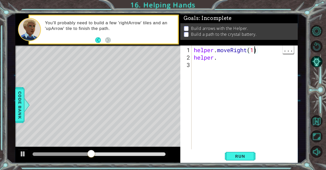
click at [233, 65] on div "helper . moveRight ( 1 ) helper ." at bounding box center [246, 105] width 106 height 118
click at [235, 60] on div "helper . moveRight ( 1 ) helper ." at bounding box center [246, 105] width 106 height 118
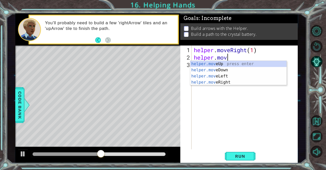
scroll to position [0, 1]
click at [233, 70] on div "helper.move Up press enter helper.move Down press enter helper.move Left press …" at bounding box center [238, 79] width 96 height 37
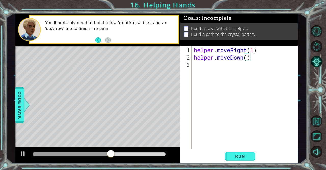
type textarea "helper.moveDown(2)"
click at [237, 69] on div "helper . moveRight ( 1 ) helper . moveDown ( 2 )" at bounding box center [246, 105] width 106 height 118
type textarea "h"
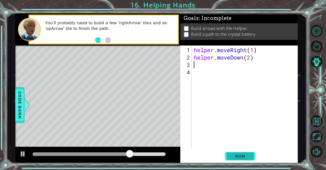
click at [243, 158] on span "Run" at bounding box center [240, 155] width 20 height 5
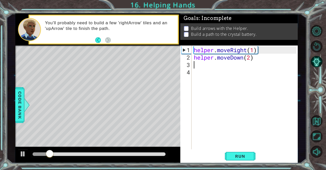
click at [238, 69] on div "helper . moveRight ( 1 ) helper . moveDown ( 2 )" at bounding box center [246, 105] width 106 height 118
click at [214, 68] on div "helper . moveRight ( 1 ) helper . moveDown ( 2 )" at bounding box center [246, 105] width 106 height 118
click at [207, 65] on div "helper . moveRight ( 1 ) helper . moveDown ( 2 )" at bounding box center [246, 105] width 106 height 118
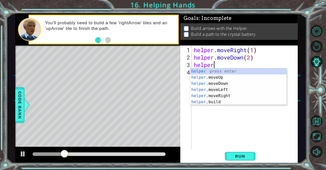
scroll to position [0, 1]
click at [232, 103] on div "helper press enter helper .moveUp press enter helper .moveDown press enter help…" at bounding box center [238, 92] width 96 height 49
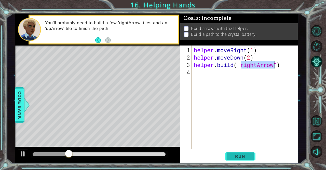
type textarea "[DOMAIN_NAME]("rightArrow")"
click at [250, 161] on button "Run" at bounding box center [240, 156] width 31 height 12
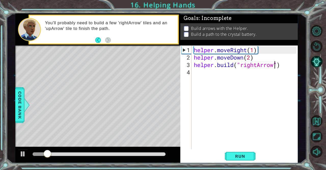
click at [259, 65] on div "helper . moveRight ( 1 ) helper . moveDown ( 2 ) helper . build ( "rightArrow" )" at bounding box center [246, 105] width 106 height 118
click at [246, 79] on div "helper . moveRight ( 1 ) helper . moveDown ( 2 ) helper . build ( "rightArrow" )" at bounding box center [246, 105] width 106 height 118
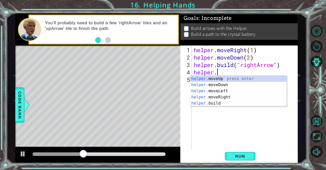
scroll to position [0, 1]
click at [239, 79] on div "helper. moveUp press enter helper. moveDown press enter helper. moveLeft press …" at bounding box center [238, 96] width 96 height 43
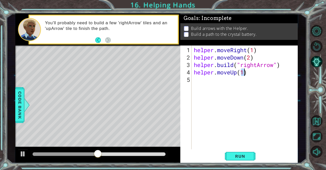
type textarea "helper.moveUp(1)"
click at [228, 82] on div "helper . moveRight ( 1 ) helper . moveDown ( 2 ) helper . build ( "rightArrow" …" at bounding box center [246, 105] width 106 height 118
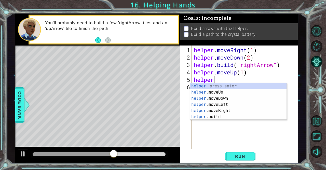
scroll to position [0, 1]
click at [225, 119] on div "helper press enter helper .moveUp press enter helper .moveDown press enter help…" at bounding box center [238, 107] width 96 height 49
type textarea "[DOMAIN_NAME]("rightArrow")"
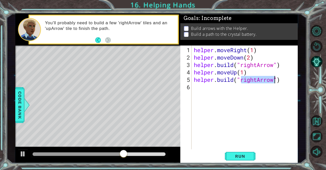
click at [236, 90] on div "helper . moveRight ( 1 ) helper . moveDown ( 2 ) helper . build ( "rightArrow" …" at bounding box center [246, 105] width 106 height 118
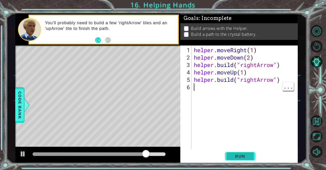
click at [247, 160] on button "Run" at bounding box center [240, 156] width 31 height 12
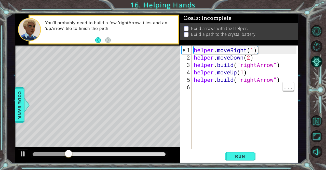
click at [256, 78] on div "helper . moveRight ( 1 ) helper . moveDown ( 2 ) helper . build ( "rightArrow" …" at bounding box center [246, 105] width 106 height 118
click at [260, 80] on div "helper . moveRight ( 1 ) helper . moveDown ( 2 ) helper . build ( "rightArrow" …" at bounding box center [246, 105] width 106 height 118
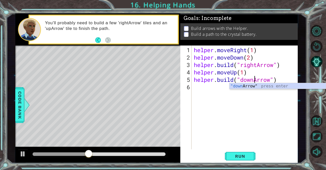
scroll to position [0, 3]
click at [247, 157] on span "Run" at bounding box center [240, 155] width 20 height 5
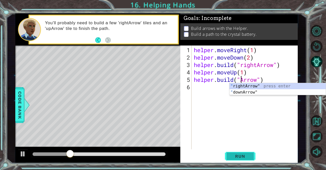
scroll to position [0, 2]
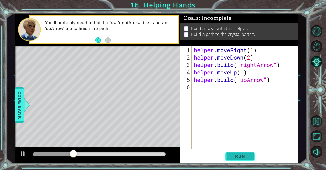
click at [241, 155] on span "Run" at bounding box center [240, 155] width 20 height 5
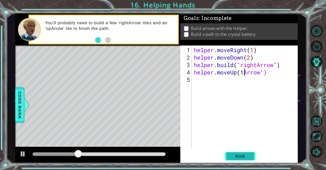
scroll to position [0, 1]
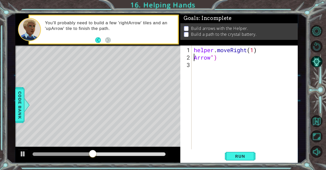
click at [217, 54] on div "helper . moveRight ( 1 ) Arrow ")" at bounding box center [246, 105] width 106 height 118
type textarea "A"
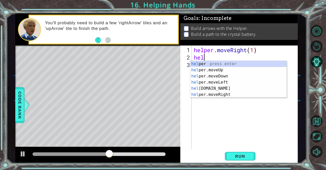
scroll to position [0, 0]
click at [229, 95] on div "help er press enter help er.moveUp press enter help er.moveDown press enter hel…" at bounding box center [238, 85] width 96 height 49
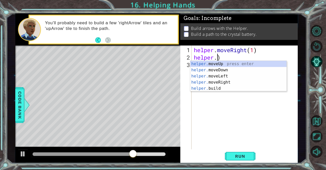
click at [224, 89] on div "helper. moveUp press enter helper. moveDown press enter helper. moveLeft press …" at bounding box center [238, 82] width 96 height 43
type textarea "[DOMAIN_NAME]("rightArrow")"
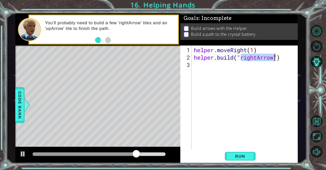
click at [235, 72] on div "helper . moveRight ( 1 ) helper . build ( "rightArrow" )" at bounding box center [246, 105] width 106 height 118
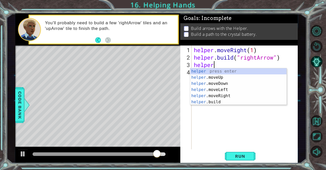
scroll to position [0, 1]
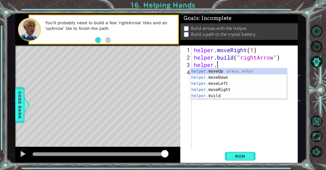
click at [233, 78] on div "helper. moveUp press enter helper. moveDown press enter helper. moveLeft press …" at bounding box center [238, 89] width 96 height 43
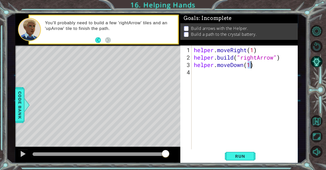
type textarea "helper.moveDown(1)"
click at [241, 78] on div "helper . moveRight ( 1 ) helper . build ( "rightArrow" ) helper . moveDown ( 1 )" at bounding box center [246, 105] width 106 height 118
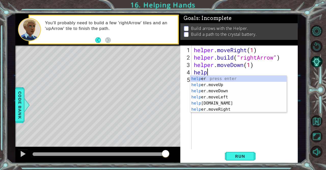
scroll to position [0, 0]
click at [222, 103] on div "help er press enter help er.moveUp press enter help er.moveDown press enter hel…" at bounding box center [238, 99] width 96 height 49
type textarea "[DOMAIN_NAME]("rightArrow")"
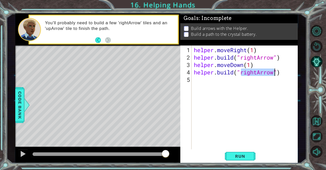
click at [224, 89] on div "helper . moveRight ( 1 ) helper . build ( "rightArrow" ) helper . moveDown ( 1 …" at bounding box center [246, 105] width 106 height 118
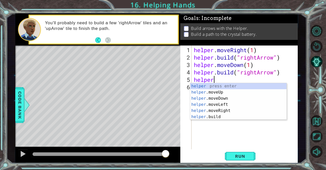
type textarea "helper."
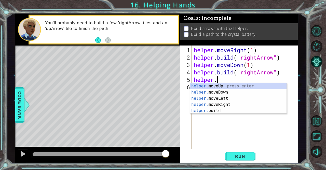
click at [222, 135] on div "helper . moveRight ( 1 ) helper . build ( "rightArrow" ) helper . moveDown ( 1 …" at bounding box center [246, 105] width 106 height 118
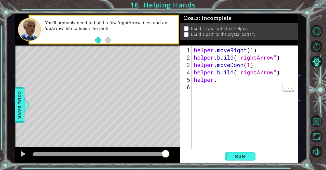
scroll to position [0, 0]
click at [242, 157] on span "Run" at bounding box center [240, 155] width 20 height 5
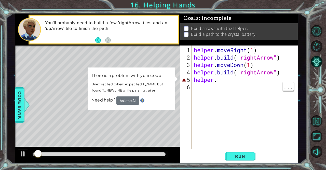
click at [230, 87] on div "helper . moveRight ( 1 ) helper . build ( "rightArrow" ) helper . moveDown ( 1 …" at bounding box center [246, 105] width 106 height 118
click at [233, 82] on div "helper . moveRight ( 1 ) helper . build ( "rightArrow" ) helper . moveDown ( 1 …" at bounding box center [246, 105] width 106 height 118
click at [105, 102] on span "Need help?" at bounding box center [104, 99] width 25 height 5
click at [127, 101] on button "Ask the AI" at bounding box center [128, 100] width 23 height 9
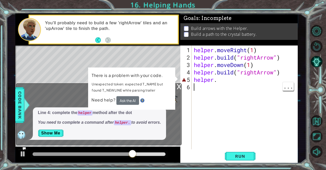
click at [176, 83] on div "x Please explain. Line 4: complete the helper method after the dot You need to …" at bounding box center [99, 114] width 166 height 62
click at [180, 86] on div "x" at bounding box center [179, 85] width 5 height 5
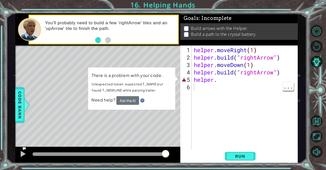
click at [246, 88] on div "helper . moveRight ( 1 ) helper . build ( "rightArrow" ) helper . moveDown ( 1 …" at bounding box center [246, 105] width 106 height 118
click at [233, 84] on div "helper . moveRight ( 1 ) helper . build ( "rightArrow" ) helper . moveDown ( 1 …" at bounding box center [246, 105] width 106 height 118
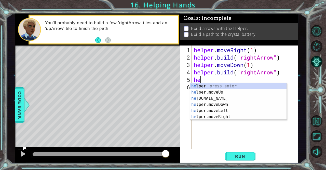
type textarea "h"
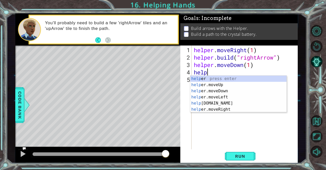
type textarea "h"
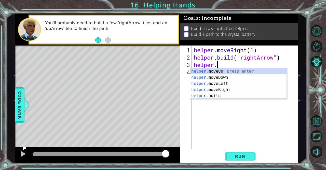
type textarea "h"
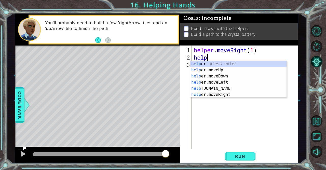
type textarea "h"
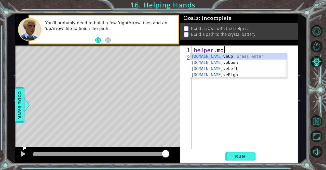
type textarea "h"
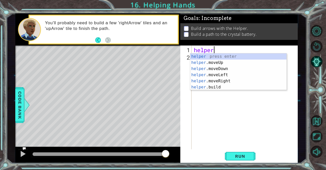
scroll to position [0, 1]
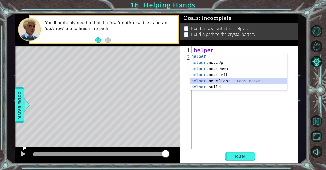
click at [222, 81] on div "helper press enter helper .moveUp press enter helper .moveDown press enter help…" at bounding box center [238, 77] width 96 height 49
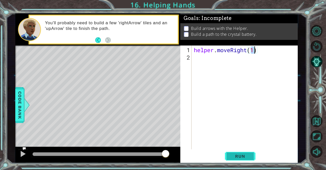
type textarea "helper.moveRight(1)"
click at [237, 152] on button "Run" at bounding box center [240, 156] width 31 height 12
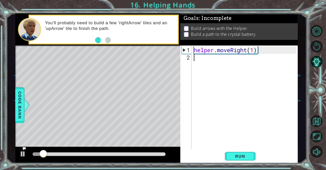
click at [214, 59] on div "helper . moveRight ( 1 )" at bounding box center [246, 105] width 106 height 118
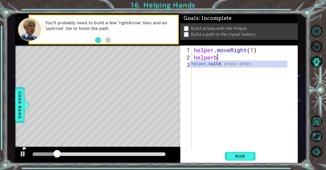
scroll to position [0, 1]
click at [221, 65] on div "helper . b uild press enter" at bounding box center [238, 70] width 96 height 18
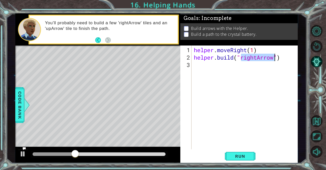
click at [257, 58] on div "helper . moveRight ( 1 ) helper . build ( "rightArrow" )" at bounding box center [245, 97] width 104 height 104
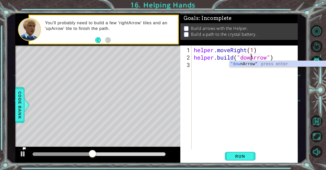
scroll to position [0, 3]
type textarea "[DOMAIN_NAME]("downArrow")"
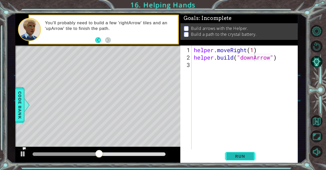
click at [239, 159] on button "Run" at bounding box center [240, 156] width 31 height 12
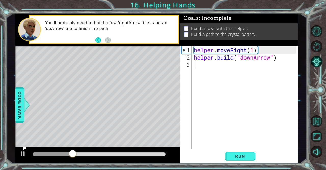
click at [221, 68] on div "helper . moveRight ( 1 ) helper . build ( "downArrow" )" at bounding box center [246, 105] width 106 height 118
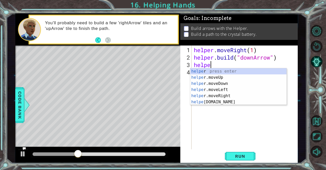
scroll to position [0, 1]
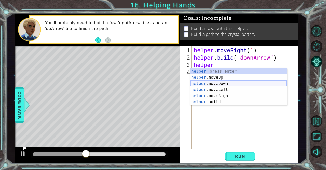
click at [226, 80] on div "helper press enter helper .moveUp press enter helper .moveDown press enter help…" at bounding box center [238, 92] width 96 height 49
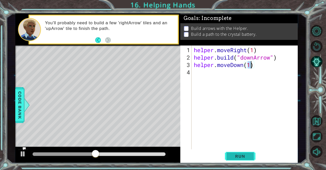
type textarea "helper.moveDown(1)"
click at [239, 154] on span "Run" at bounding box center [240, 155] width 20 height 5
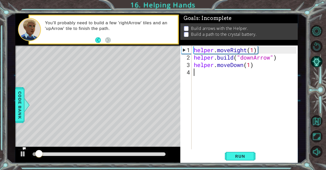
click at [220, 70] on div "helper . moveRight ( 1 ) helper . build ( "downArrow" ) helper . moveDown ( 1 )" at bounding box center [246, 105] width 106 height 118
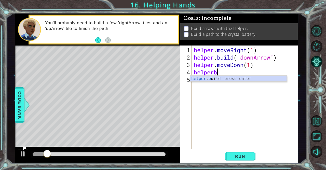
scroll to position [0, 1]
click at [231, 79] on div "helper . bu ild press enter" at bounding box center [238, 84] width 96 height 18
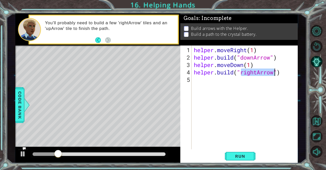
click at [254, 74] on div "helper . moveRight ( 1 ) helper . build ( "downArrow" ) helper . moveDown ( 1 )…" at bounding box center [245, 97] width 104 height 104
click at [256, 73] on div "helper . moveRight ( 1 ) helper . build ( "downArrow" ) helper . moveDown ( 1 )…" at bounding box center [246, 105] width 106 height 118
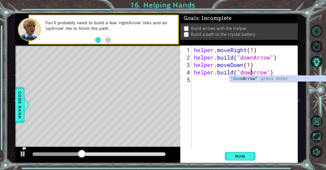
scroll to position [0, 3]
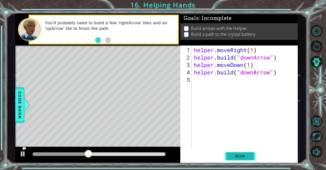
click at [236, 157] on span "Run" at bounding box center [240, 155] width 20 height 5
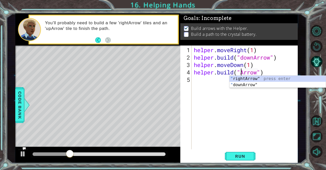
scroll to position [0, 2]
click at [280, 76] on div "" rightArrow" press enter " downArrow" press enter" at bounding box center [278, 87] width 96 height 24
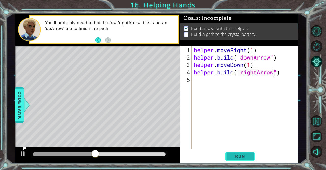
type textarea "[DOMAIN_NAME]("rightArrow")"
click at [244, 153] on button "Run" at bounding box center [240, 156] width 31 height 12
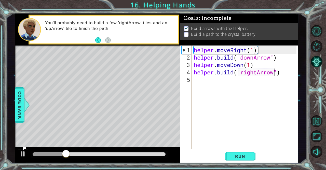
click at [203, 83] on div "helper . moveRight ( 1 ) helper . build ( "downArrow" ) helper . moveDown ( 1 )…" at bounding box center [246, 105] width 106 height 118
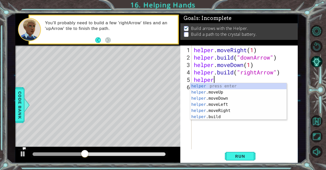
scroll to position [0, 1]
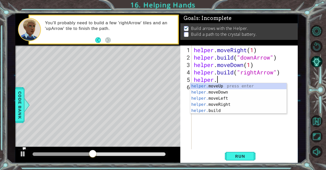
click at [224, 105] on div "helper. moveUp press enter helper. moveDown press enter helper. moveLeft press …" at bounding box center [238, 104] width 96 height 43
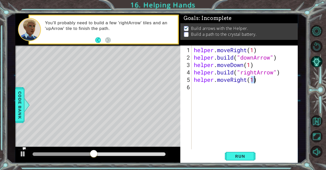
type textarea "helper.moveRight(1)"
click at [248, 96] on div "helper . moveRight ( 1 ) helper . build ( "downArrow" ) helper . moveDown ( 1 )…" at bounding box center [246, 105] width 106 height 118
click at [241, 156] on span "Run" at bounding box center [240, 155] width 20 height 5
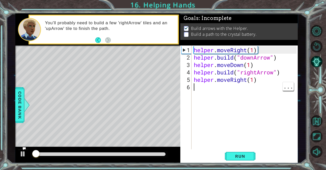
click at [238, 96] on div "helper . moveRight ( 1 ) helper . build ( "downArrow" ) helper . moveDown ( 1 )…" at bounding box center [246, 105] width 106 height 118
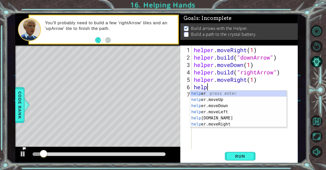
scroll to position [0, 1]
click at [219, 124] on div "helpe r press enter helpe [PERSON_NAME]moveUp press enter helpe [PERSON_NAME]mo…" at bounding box center [238, 114] width 96 height 49
type textarea "[DOMAIN_NAME]("rightArrow")"
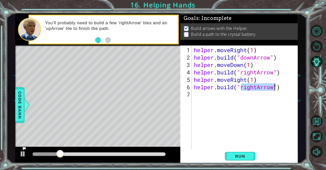
click at [240, 104] on div "helper . moveRight ( 1 ) helper . build ( "downArrow" ) helper . moveDown ( 1 )…" at bounding box center [246, 105] width 106 height 118
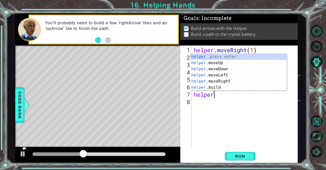
click at [227, 83] on div "helper press enter helper .moveUp press enter helper .moveDown press enter help…" at bounding box center [238, 78] width 96 height 49
type textarea "helper.moveRight(1)"
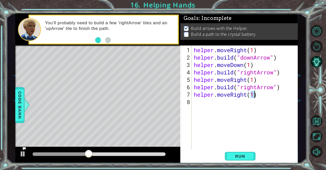
click at [237, 109] on div "helper . moveRight ( 1 ) helper . build ( "downArrow" ) helper . moveDown ( 1 )…" at bounding box center [246, 105] width 106 height 118
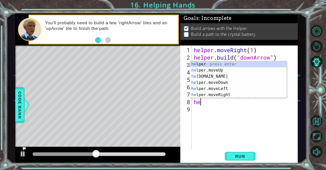
scroll to position [0, 0]
click at [224, 90] on div "hel per press enter hel per.moveUp press enter [GEOGRAPHIC_DATA] per.moveDown p…" at bounding box center [238, 85] width 96 height 49
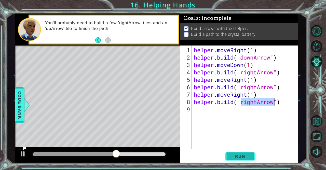
click at [245, 159] on button "Run" at bounding box center [240, 156] width 31 height 12
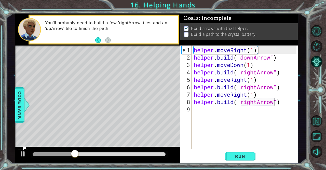
click at [256, 101] on div "helper . moveRight ( 1 ) helper . build ( "downArrow" ) helper . moveDown ( 1 )…" at bounding box center [246, 105] width 106 height 118
click at [260, 102] on div "helper . moveRight ( 1 ) helper . build ( "downArrow" ) helper . moveDown ( 1 )…" at bounding box center [246, 105] width 106 height 118
click at [257, 100] on div "helper . moveRight ( 1 ) helper . build ( "downArrow" ) helper . moveDown ( 1 )…" at bounding box center [246, 105] width 106 height 118
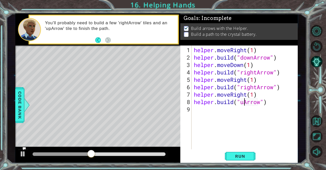
scroll to position [0, 2]
type textarea "[DOMAIN_NAME]("upArrow")"
click at [249, 159] on button "Run" at bounding box center [240, 156] width 31 height 12
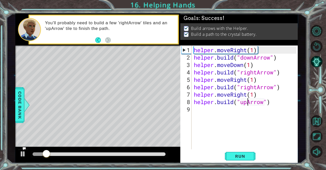
click at [225, 112] on div "helper . moveRight ( 1 ) helper . build ( "downArrow" ) helper . moveDown ( 1 )…" at bounding box center [246, 105] width 106 height 118
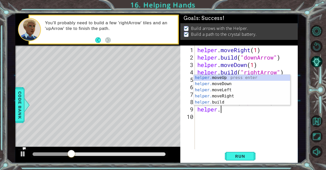
scroll to position [0, 1]
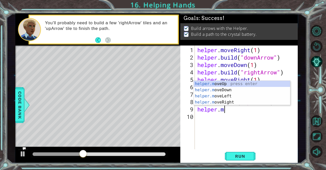
click at [234, 84] on div "helper.m oveUp press enter helper.m oveDown press enter helper.m oveLeft press …" at bounding box center [242, 99] width 96 height 37
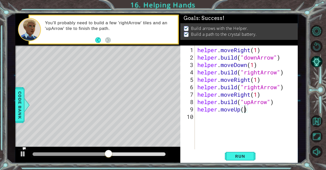
scroll to position [0, 2]
type textarea "helper.moveUp(2)"
click at [240, 158] on span "Run" at bounding box center [240, 155] width 20 height 5
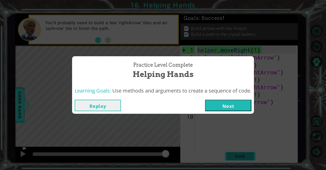
click at [221, 109] on button "Next" at bounding box center [228, 104] width 46 height 11
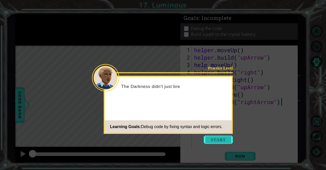
click at [216, 143] on button "Start" at bounding box center [218, 139] width 29 height 8
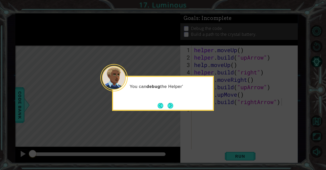
click at [171, 113] on icon at bounding box center [163, 85] width 326 height 170
click at [169, 108] on button "Next" at bounding box center [170, 105] width 7 height 7
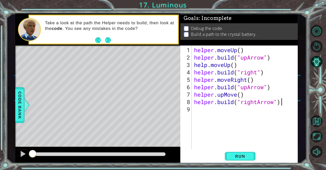
click at [215, 65] on div "helper . moveUp ( ) helper . build ( "upArrow" ) help . moveUp ( ) helper . bui…" at bounding box center [246, 105] width 106 height 118
click at [209, 65] on div "helper . moveUp ( ) helper . build ( "upArrow" ) help . moveUp ( ) helper . bui…" at bounding box center [246, 105] width 106 height 118
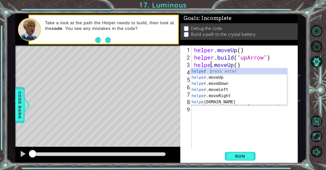
type textarea "helper.moveUp()"
click at [262, 137] on div "helper . moveUp ( ) helper . build ( "upArrow" ) helper . moveUp ( ) helper . b…" at bounding box center [246, 105] width 106 height 118
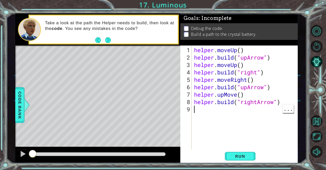
scroll to position [0, 0]
click at [243, 162] on button "Run" at bounding box center [240, 156] width 31 height 12
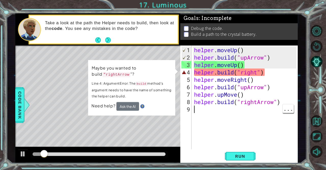
click at [261, 78] on div "helper . moveUp ( ) helper . build ( "upArrow" ) helper . moveUp ( ) helper . b…" at bounding box center [246, 105] width 106 height 118
click at [260, 73] on div "helper . moveUp ( ) helper . build ( "upArrow" ) helper . moveUp ( ) helper . b…" at bounding box center [246, 105] width 106 height 118
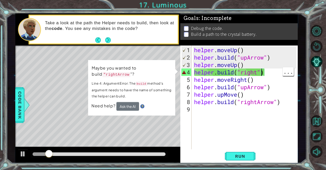
click at [259, 72] on div "helper . moveUp ( ) helper . build ( "upArrow" ) helper . moveUp ( ) helper . b…" at bounding box center [246, 105] width 106 height 118
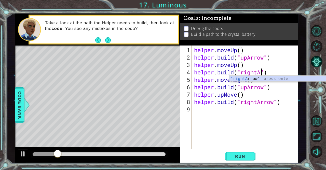
scroll to position [0, 3]
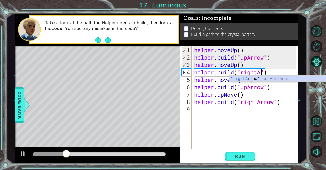
click at [275, 80] on div ""rightA rrow" press enter" at bounding box center [278, 84] width 96 height 18
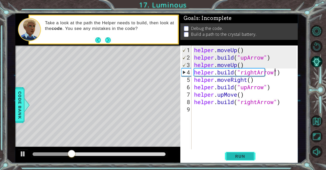
click at [254, 156] on button "Run" at bounding box center [240, 156] width 31 height 12
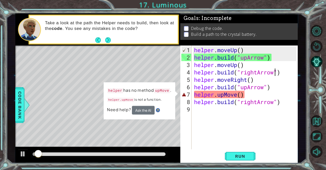
click at [235, 97] on div "helper . moveUp ( ) helper . build ( "upArrow" ) helper . moveUp ( ) helper . b…" at bounding box center [246, 105] width 106 height 118
click at [239, 96] on div "helper . moveUp ( ) helper . build ( "upArrow" ) helper . moveUp ( ) helper . b…" at bounding box center [246, 105] width 106 height 118
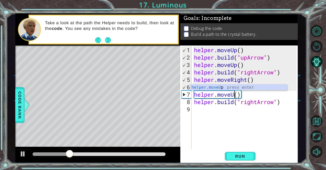
scroll to position [0, 2]
type textarea "helper.moveUp()"
click at [245, 159] on button "Run" at bounding box center [240, 156] width 31 height 12
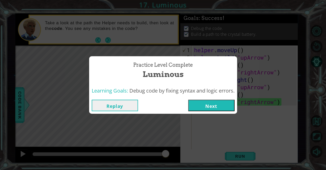
click at [224, 105] on button "Next" at bounding box center [211, 104] width 46 height 11
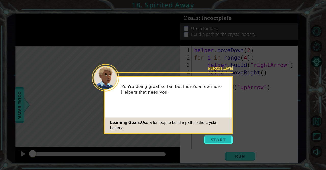
click at [221, 142] on button "Start" at bounding box center [218, 139] width 29 height 8
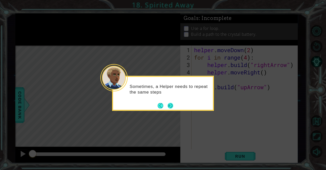
click at [169, 106] on button "Next" at bounding box center [170, 105] width 7 height 7
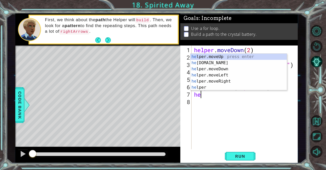
click at [234, 57] on div "he lper.moveUp press enter he [DOMAIN_NAME] press enter he lper.moveDown press …" at bounding box center [239, 78] width 96 height 49
type textarea "helper.moveUp(1)"
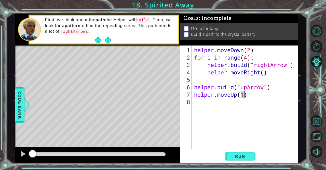
click at [212, 102] on div "helper . moveDown ( 2 ) for i in range ( 4 ) : helper . build ( "rightArrow" ) …" at bounding box center [246, 105] width 106 height 118
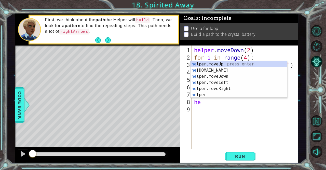
click at [221, 71] on div "he lper.moveUp press enter he [DOMAIN_NAME] press enter he lper.moveDown press …" at bounding box center [239, 85] width 96 height 49
type textarea "[DOMAIN_NAME]("rightArrow")"
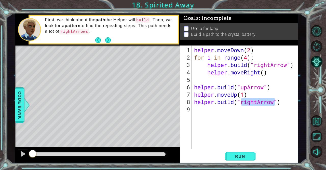
click at [251, 112] on div "helper . moveDown ( 2 ) for i in range ( 4 ) : helper . build ( "rightArrow" ) …" at bounding box center [246, 105] width 106 height 118
click at [258, 104] on div "helper . moveDown ( 2 ) for i in range ( 4 ) : helper . build ( "rightArrow" ) …" at bounding box center [246, 105] width 106 height 118
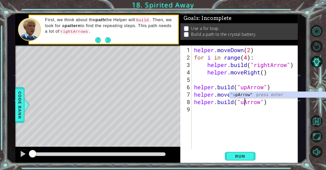
type textarea "[DOMAIN_NAME]("upArrow")"
click at [235, 127] on div "helper . moveDown ( 2 ) for i in range ( 4 ) : helper . build ( "rightArrow" ) …" at bounding box center [246, 105] width 106 height 118
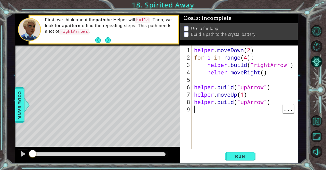
scroll to position [0, 0]
click at [244, 158] on span "Run" at bounding box center [240, 155] width 20 height 5
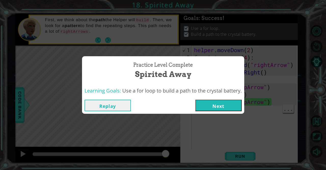
click at [224, 105] on button "Next" at bounding box center [219, 104] width 46 height 11
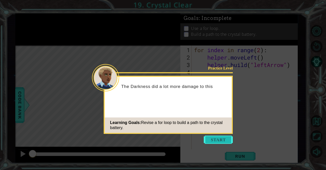
click at [218, 140] on button "Start" at bounding box center [218, 139] width 29 height 8
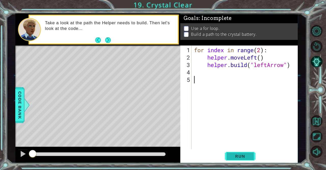
click at [242, 156] on span "Run" at bounding box center [240, 155] width 20 height 5
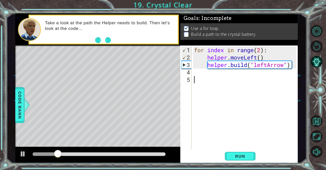
click at [224, 75] on div "for index in range ( 2 ) : helper . moveLeft ( ) helper . build ( "leftArrow" )" at bounding box center [246, 105] width 106 height 118
click at [230, 74] on div "for index in range ( 2 ) : helper . moveLeft ( ) helper . build ( "leftArrow" )" at bounding box center [246, 105] width 106 height 118
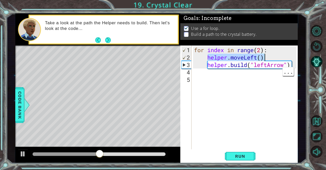
drag, startPoint x: 208, startPoint y: 57, endPoint x: 270, endPoint y: 60, distance: 62.0
click at [270, 60] on div "for index in range ( 2 ) : helper . moveLeft ( ) helper . build ( "leftArrow" )" at bounding box center [246, 105] width 106 height 118
type textarea "helper.moveLeft()"
click at [214, 73] on div "for index in range ( 2 ) : helper . moveLeft ( ) helper . build ( "leftArrow" )" at bounding box center [246, 105] width 106 height 118
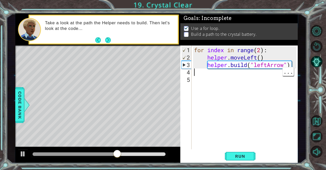
paste textarea "helper.moveLeft()"
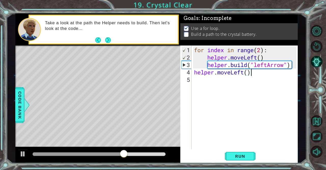
click at [194, 73] on div "for index in range ( 2 ) : helper . moveLeft ( ) helper . build ( "leftArrow" )…" at bounding box center [246, 105] width 106 height 118
type textarea "helper.moveLeft()"
click at [209, 78] on div "for index in range ( 2 ) : helper . moveLeft ( ) helper . build ( "leftArrow" )…" at bounding box center [246, 105] width 106 height 118
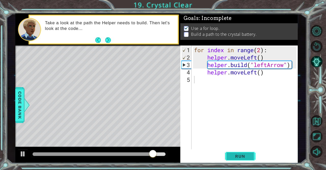
click at [239, 157] on span "Run" at bounding box center [240, 155] width 20 height 5
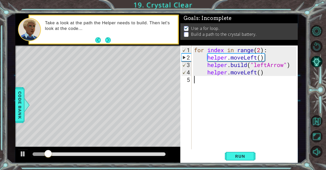
click at [210, 82] on div "for index in range ( 2 ) : helper . moveLeft ( ) helper . build ( "leftArrow" )…" at bounding box center [246, 105] width 106 height 118
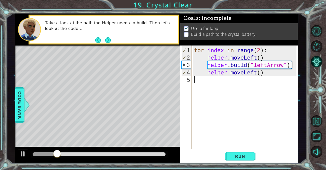
click at [210, 79] on div "for index in range ( 2 ) : helper . moveLeft ( ) helper . build ( "leftArrow" )…" at bounding box center [246, 105] width 106 height 118
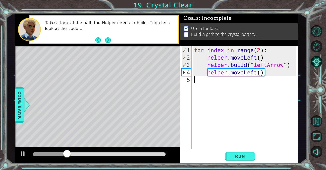
click at [210, 79] on div "for index in range ( 2 ) : helper . moveLeft ( ) helper . build ( "leftArrow" )…" at bounding box center [246, 105] width 106 height 118
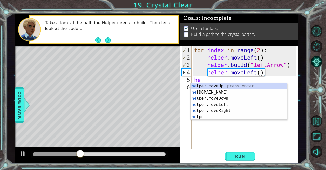
scroll to position [0, 0]
click at [221, 105] on div "hel per.moveUp press enter hel per.moveDown press enter hel per.moveLeft press …" at bounding box center [239, 107] width 96 height 49
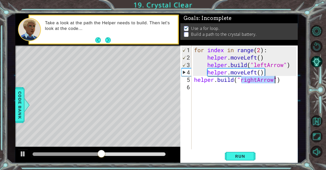
click at [195, 79] on div "for index in range ( 2 ) : helper . moveLeft ( ) helper . build ( "leftArrow" )…" at bounding box center [246, 105] width 106 height 118
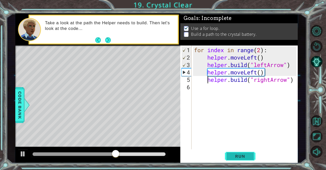
type textarea "[DOMAIN_NAME]("rightArrow")"
click at [243, 156] on span "Run" at bounding box center [240, 155] width 20 height 5
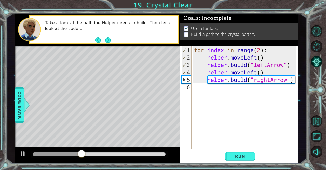
click at [268, 80] on div "for index in range ( 2 ) : helper . moveLeft ( ) helper . build ( "leftArrow" )…" at bounding box center [246, 105] width 106 height 118
click at [270, 77] on div "for index in range ( 2 ) : helper . moveLeft ( ) helper . build ( "leftArrow" )…" at bounding box center [246, 105] width 106 height 118
click at [269, 109] on div "for index in range ( 2 ) : helper . moveLeft ( ) helper . build ( "leftArrow" )…" at bounding box center [246, 105] width 106 height 118
click at [270, 80] on div "for index in range ( 2 ) : helper . moveLeft ( ) helper . build ( "leftArrow" )…" at bounding box center [246, 105] width 106 height 118
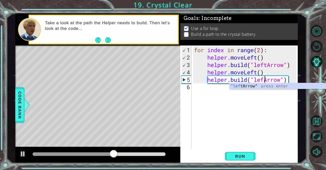
scroll to position [0, 3]
click at [254, 86] on div ""left Arrow" press enter" at bounding box center [278, 92] width 96 height 18
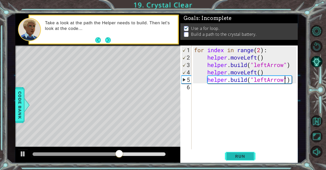
type textarea "[DOMAIN_NAME]("leftArrow")"
click at [241, 156] on span "Run" at bounding box center [240, 155] width 20 height 5
